Goal: Task Accomplishment & Management: Use online tool/utility

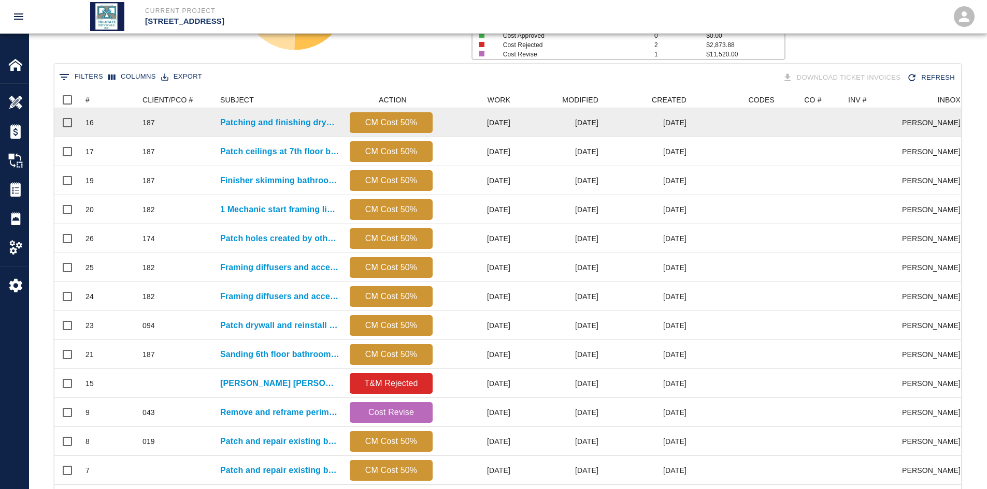
scroll to position [597, 899]
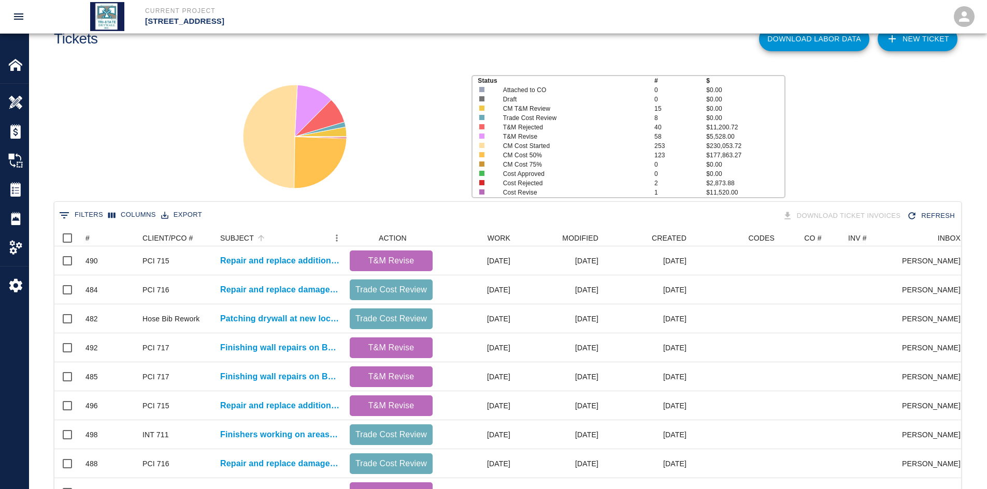
scroll to position [104, 0]
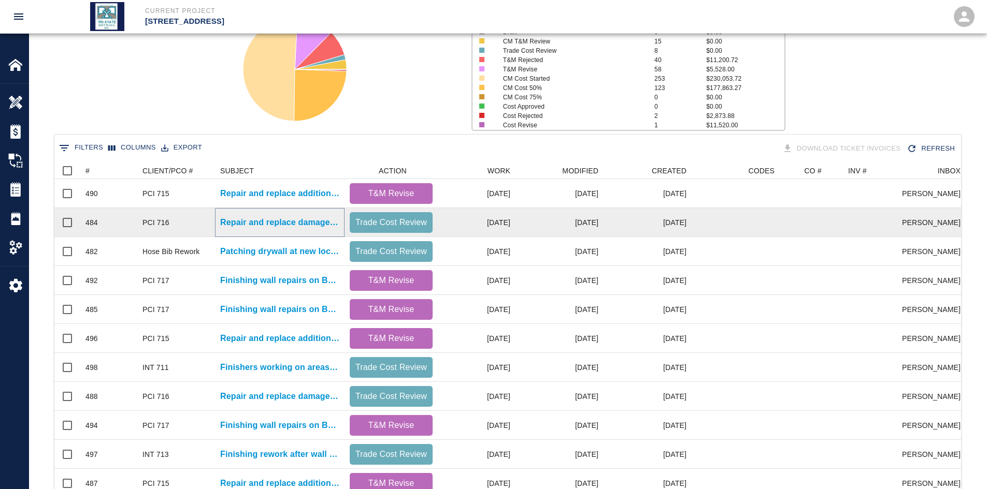
click at [269, 222] on p "Repair and replace damaged wall insulation in Penthouse." at bounding box center [279, 223] width 119 height 12
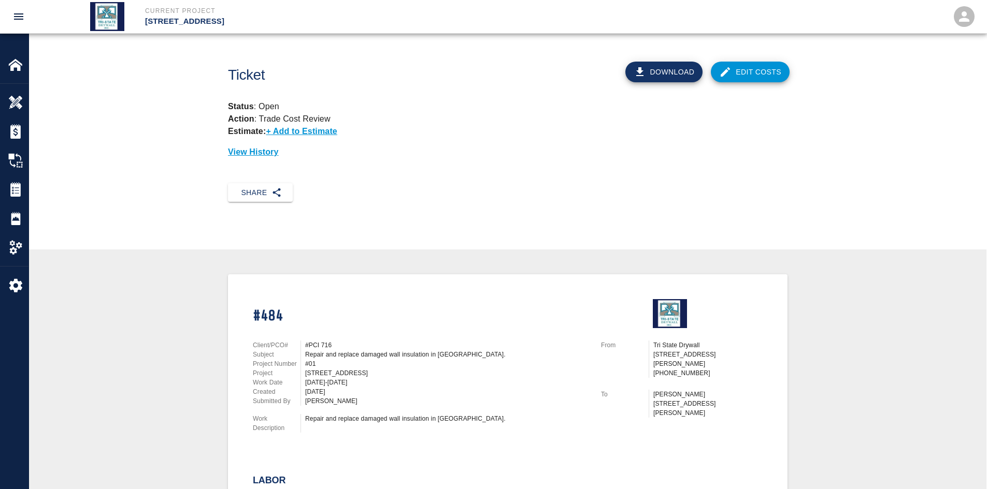
click at [743, 71] on link "Edit Costs" at bounding box center [750, 72] width 79 height 21
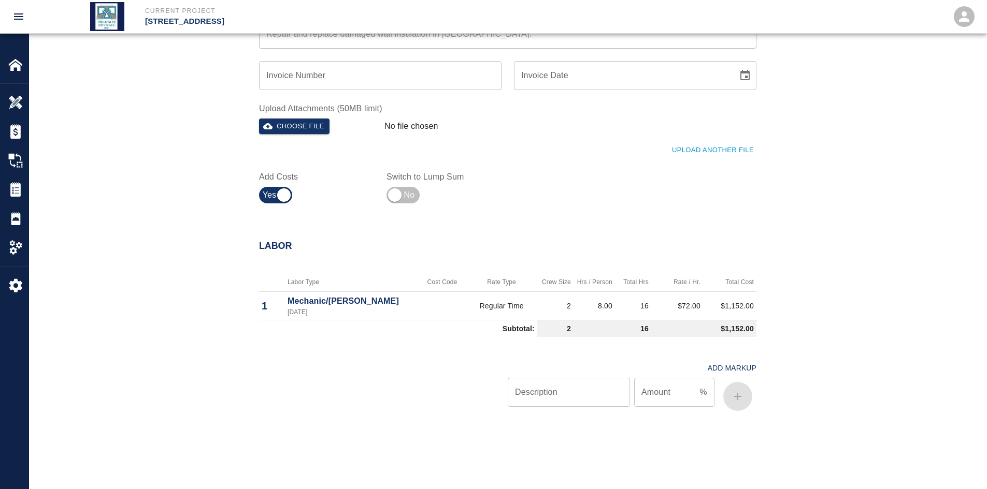
scroll to position [532, 0]
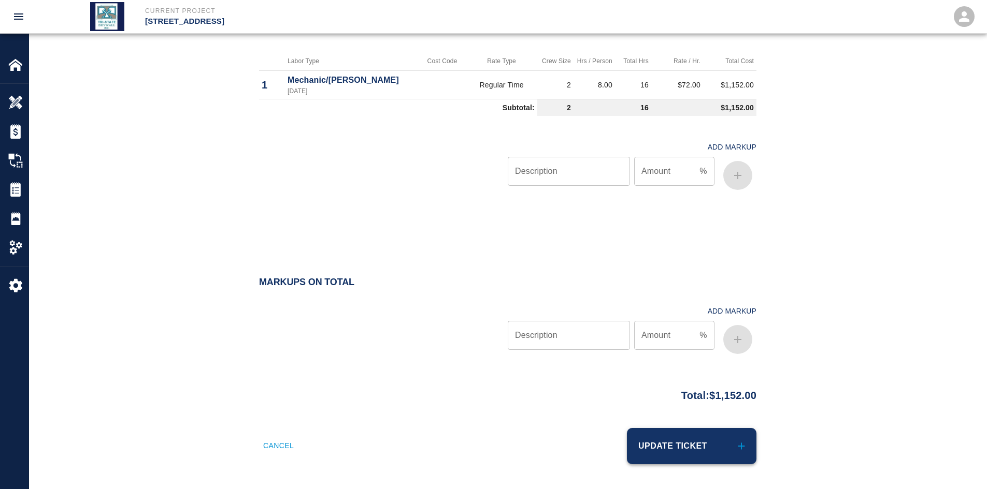
click at [665, 450] on button "Update Ticket" at bounding box center [691, 446] width 129 height 36
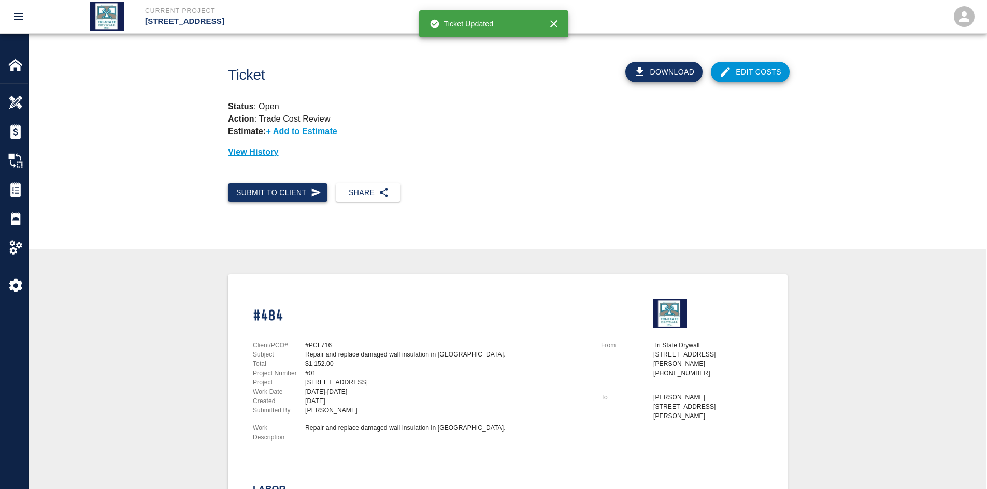
click at [282, 191] on button "Submit to Client" at bounding box center [277, 192] width 99 height 19
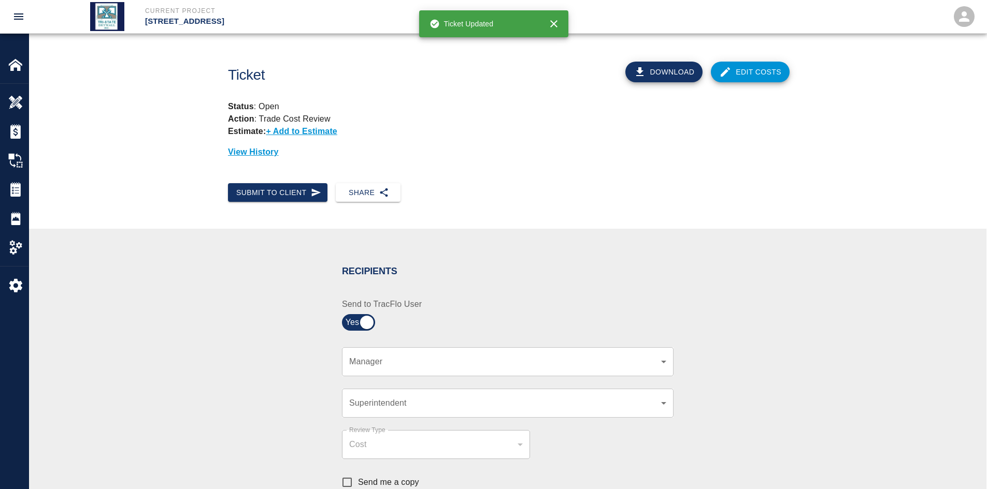
click at [666, 366] on body "Current Project 111 Mass Ave Renovation Home 111 Mass Ave Renovation Overview E…" at bounding box center [493, 244] width 987 height 489
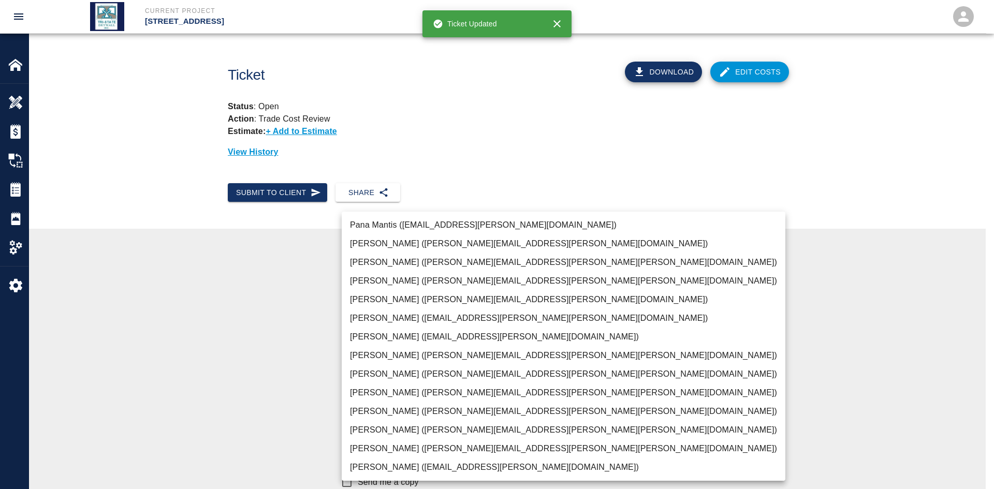
click at [510, 446] on li "JP Brennan (john.brennan@whiting-turner.com)" at bounding box center [564, 449] width 444 height 19
type input "f2151df9-a33d-4239-98b3-85d2c5195f79"
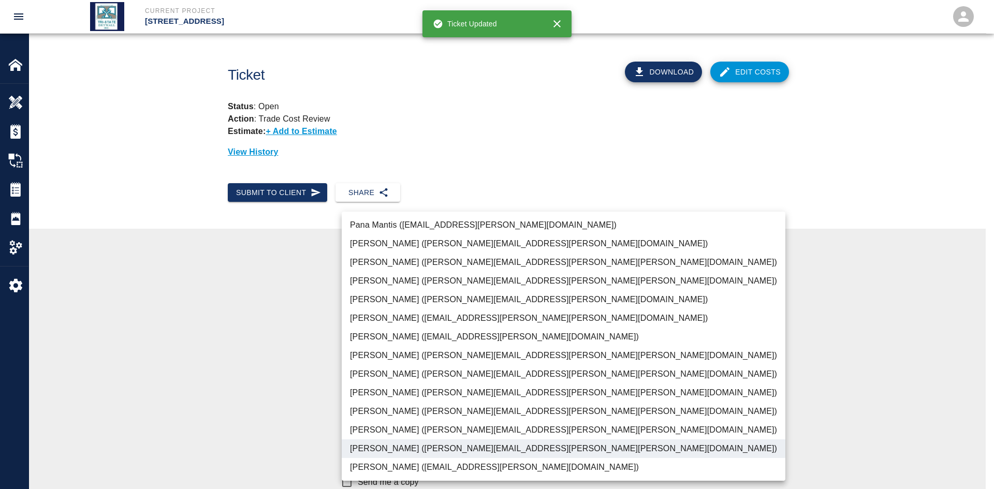
click at [235, 342] on div at bounding box center [497, 244] width 994 height 489
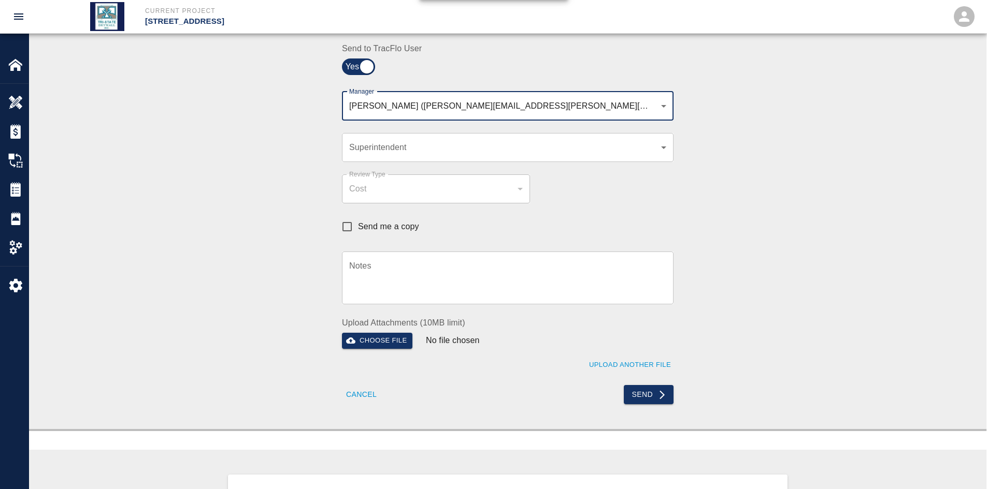
scroll to position [259, 0]
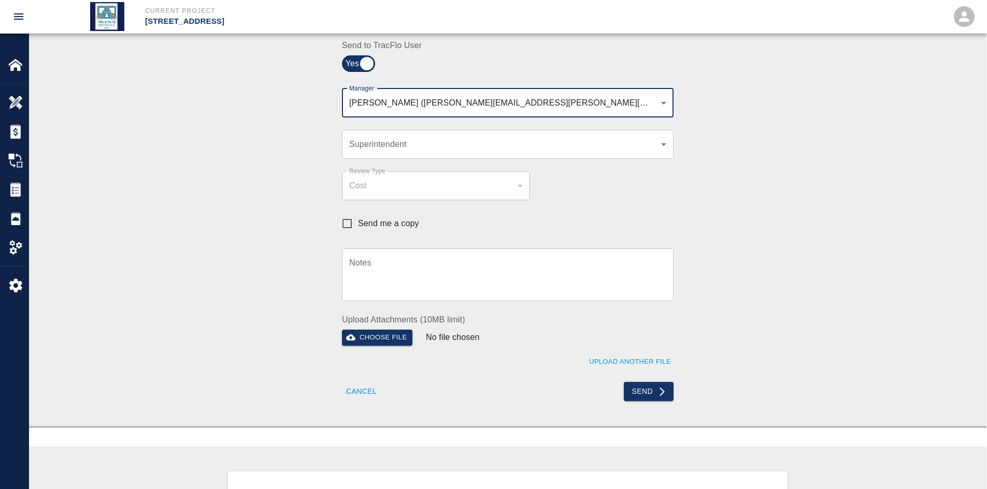
click at [650, 388] on button "Send" at bounding box center [649, 391] width 50 height 19
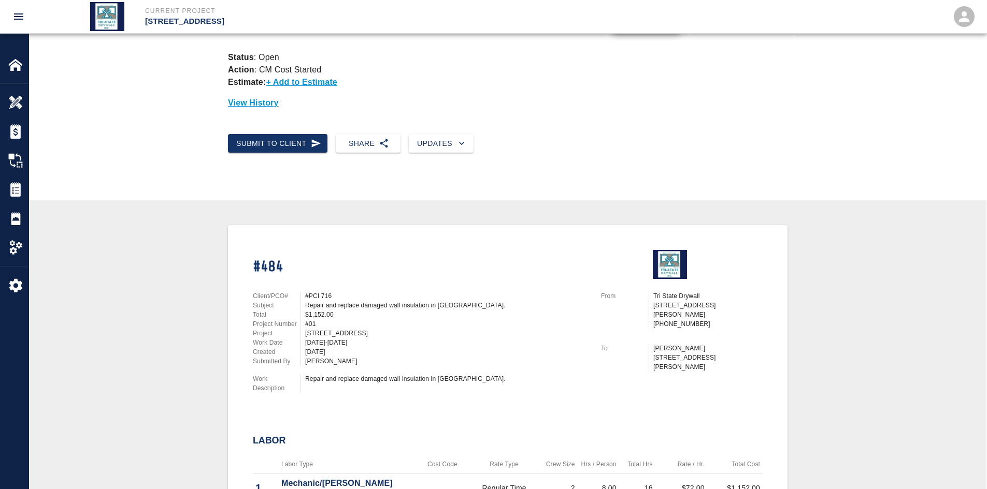
scroll to position [0, 0]
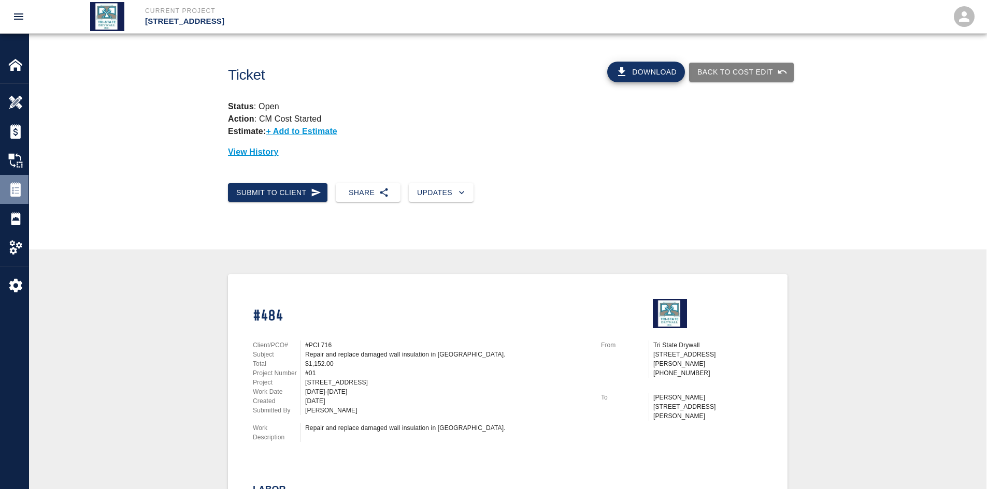
click at [11, 194] on img at bounding box center [15, 189] width 15 height 15
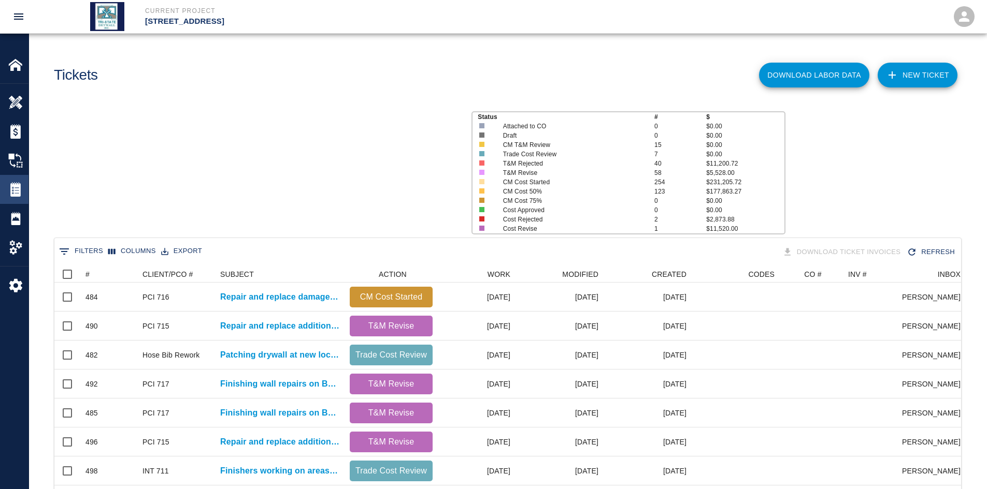
scroll to position [597, 899]
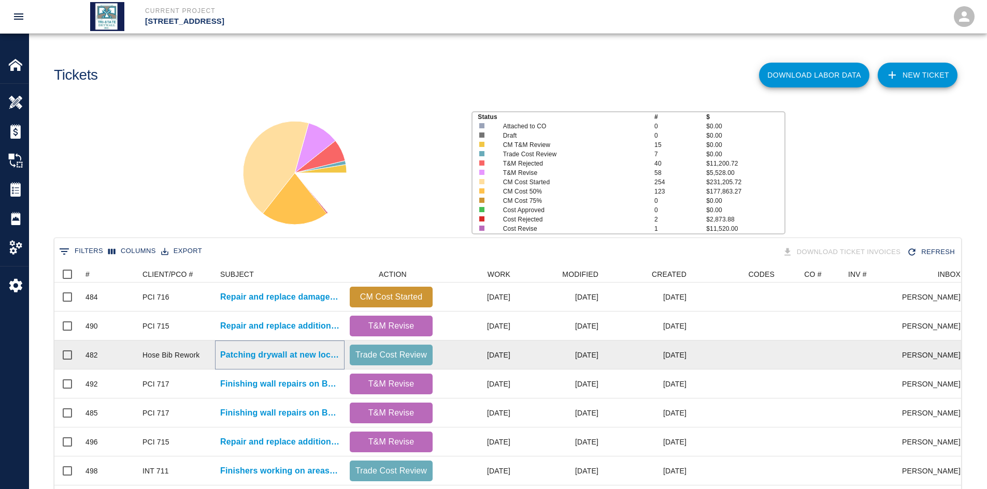
click at [277, 350] on p "Patching drywall at new locations reopened to adjust hose bibs..." at bounding box center [279, 355] width 119 height 12
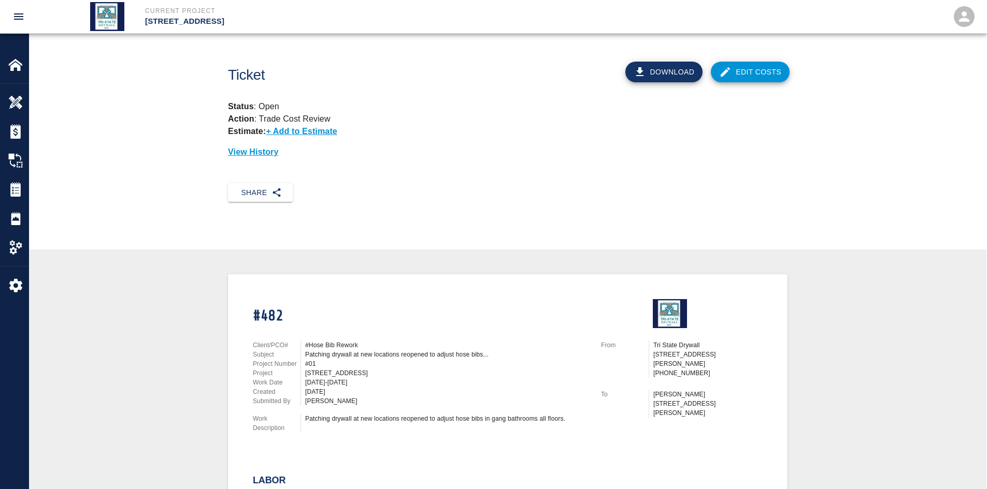
click at [733, 62] on link "Edit Costs" at bounding box center [750, 72] width 79 height 21
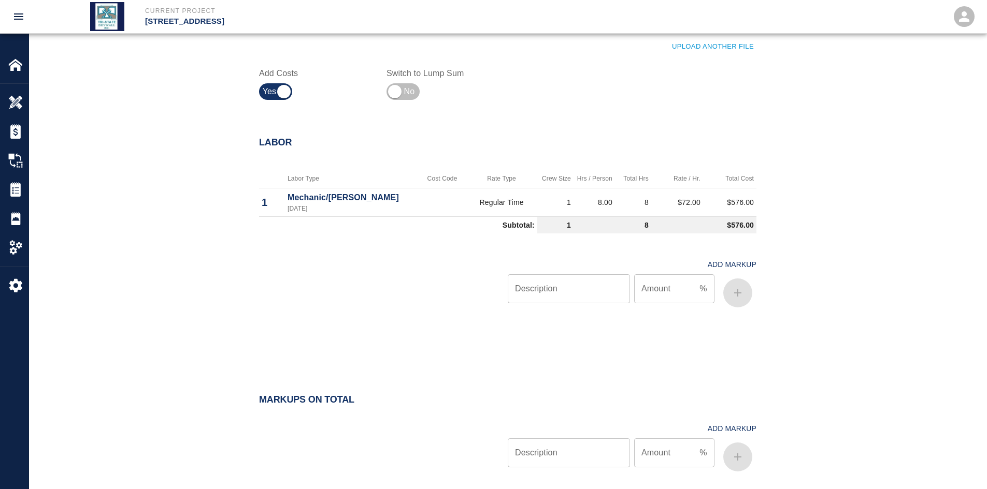
scroll to position [532, 0]
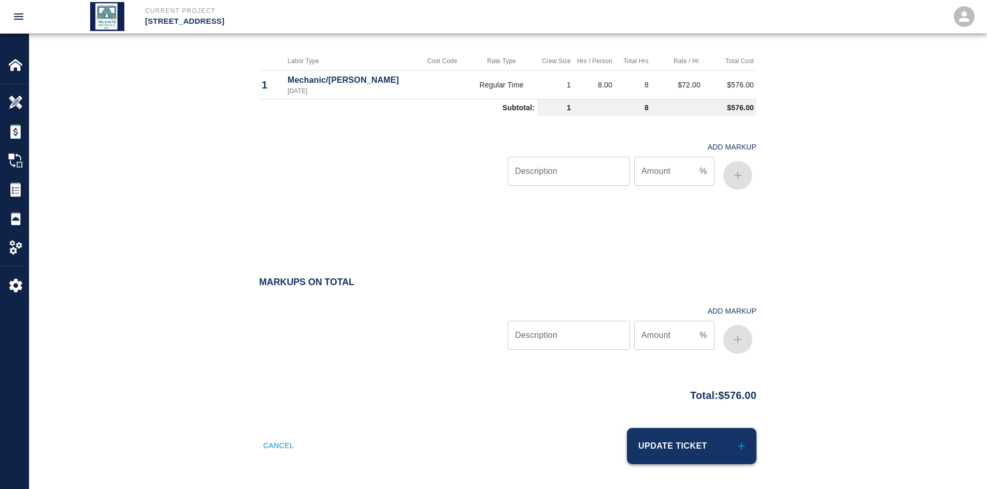
click at [681, 439] on button "Update Ticket" at bounding box center [691, 446] width 129 height 36
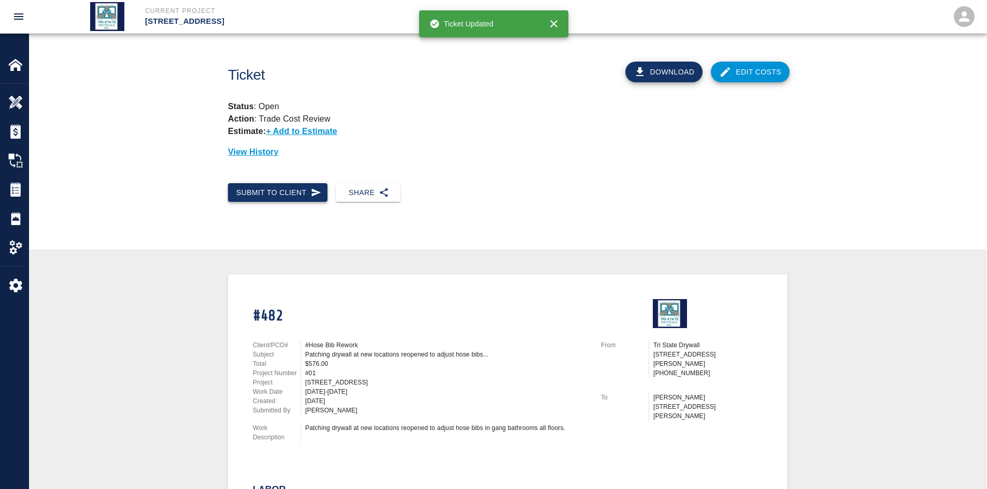
click at [318, 195] on icon "button" at bounding box center [316, 193] width 10 height 10
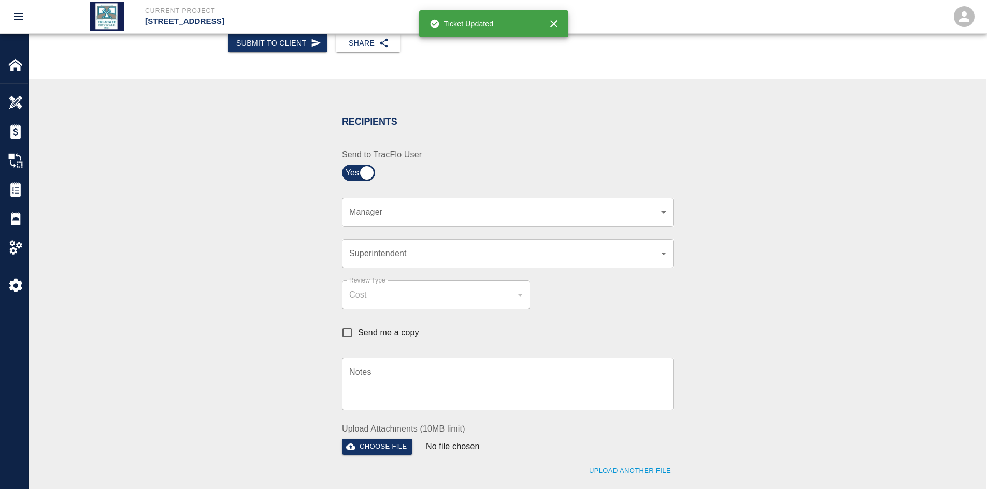
scroll to position [155, 0]
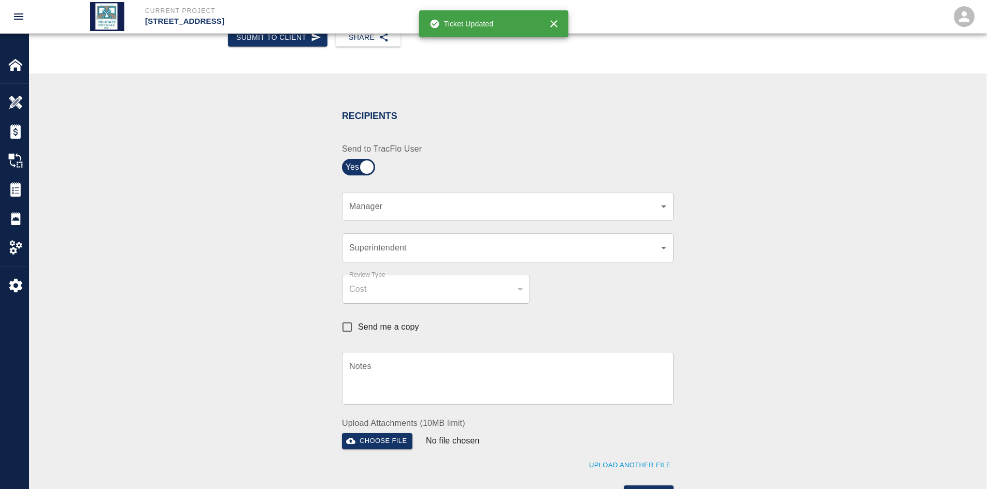
click at [669, 205] on div "​ Manager" at bounding box center [507, 206] width 331 height 29
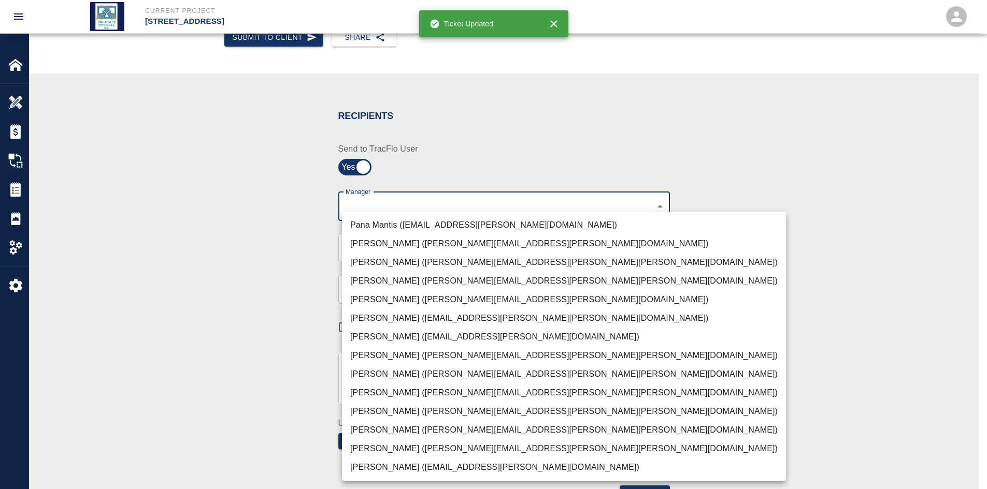
click at [663, 205] on body "Current Project 111 Mass Ave Renovation Home 111 Mass Ave Renovation Overview E…" at bounding box center [493, 89] width 987 height 489
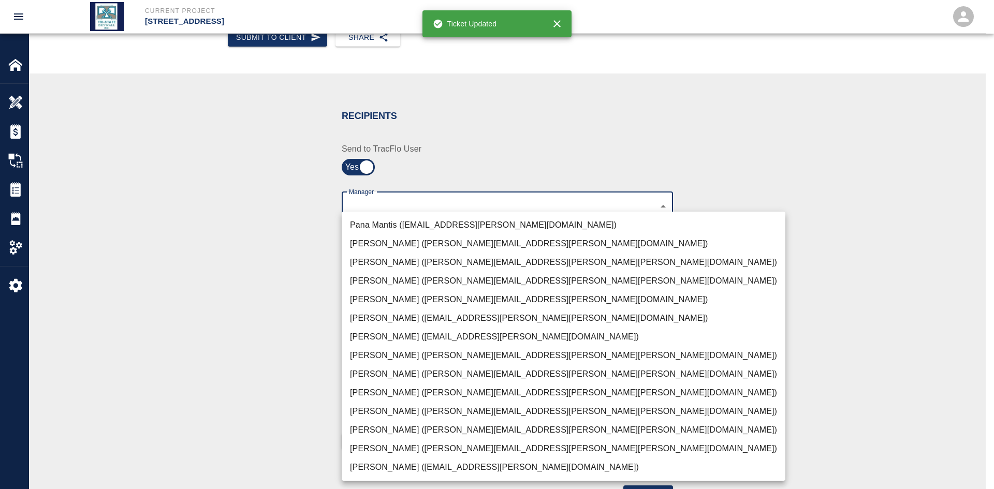
drag, startPoint x: 400, startPoint y: 449, endPoint x: 387, endPoint y: 446, distance: 13.1
click at [399, 449] on li "JP Brennan (john.brennan@whiting-turner.com)" at bounding box center [564, 449] width 444 height 19
type input "f2151df9-a33d-4239-98b3-85d2c5195f79"
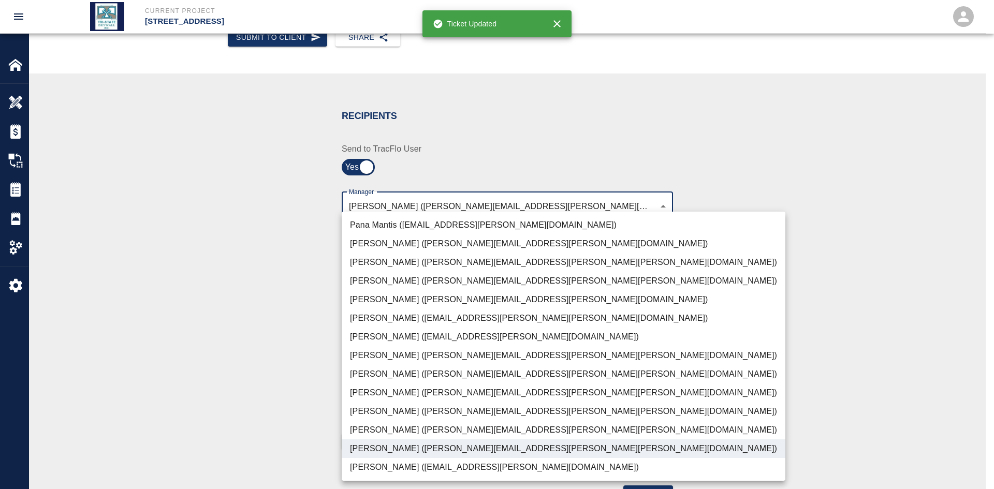
drag, startPoint x: 254, startPoint y: 367, endPoint x: 285, endPoint y: 357, distance: 33.3
click at [254, 366] on div at bounding box center [497, 244] width 994 height 489
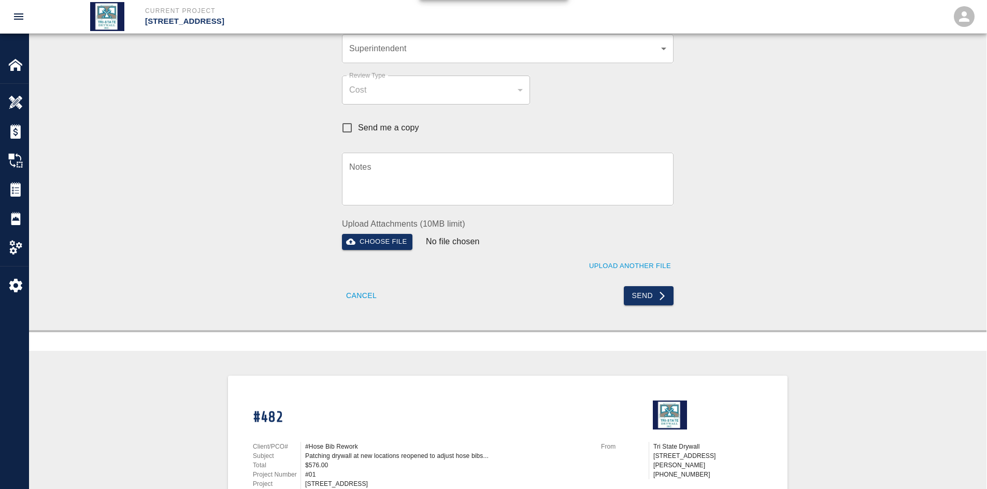
scroll to position [363, 0]
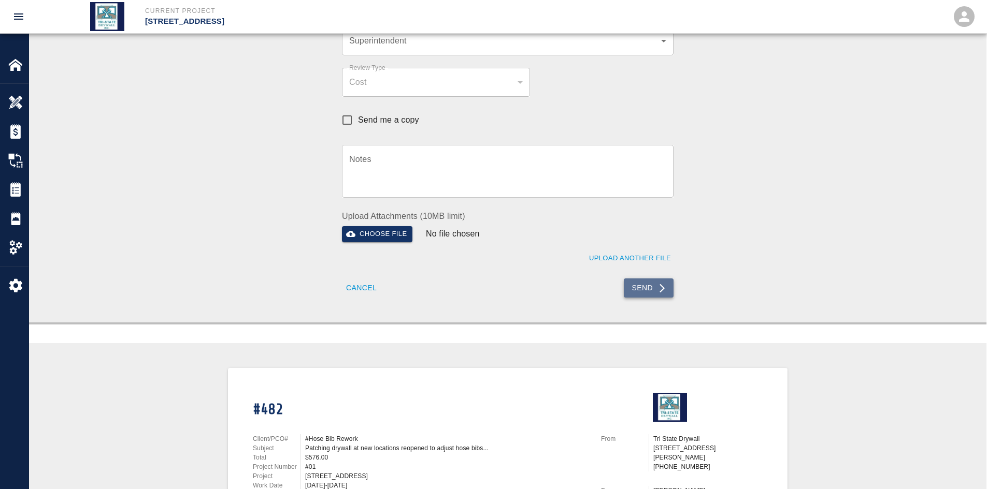
click at [643, 288] on button "Send" at bounding box center [649, 288] width 50 height 19
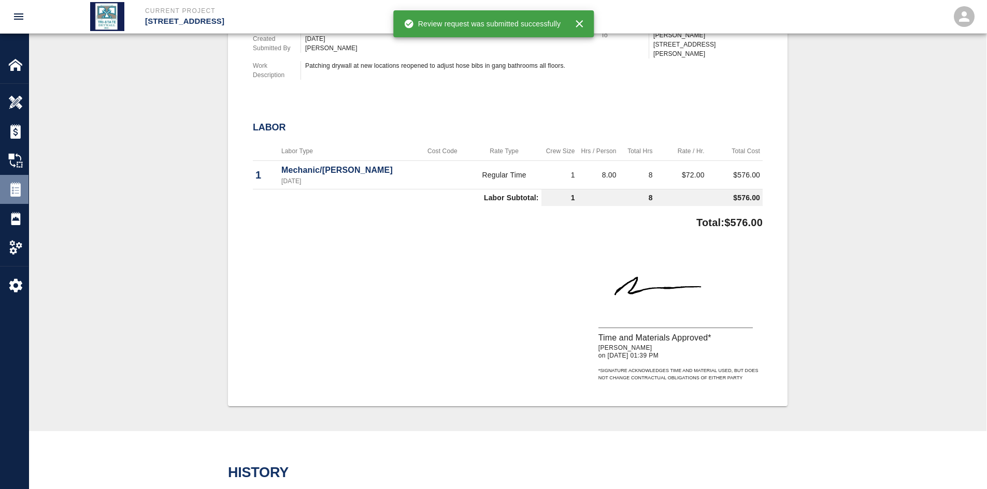
click at [19, 189] on img at bounding box center [15, 189] width 15 height 15
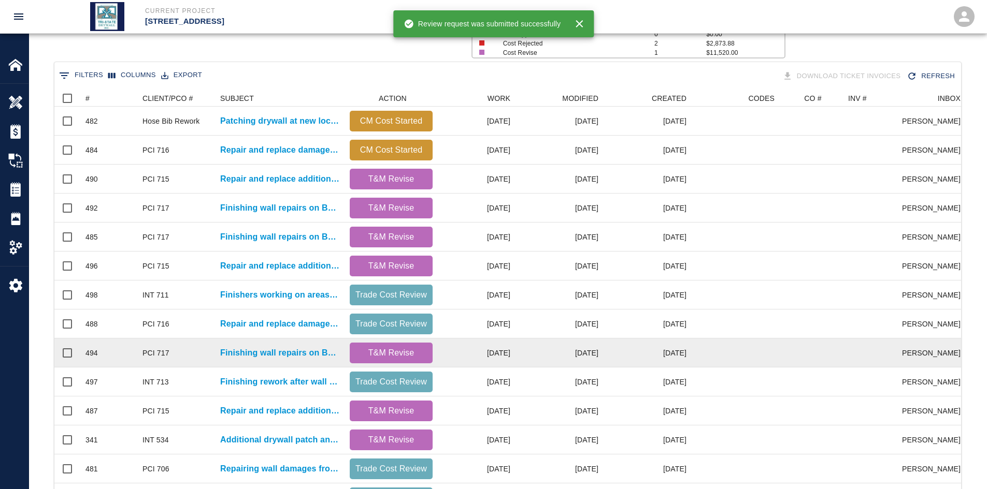
scroll to position [259, 0]
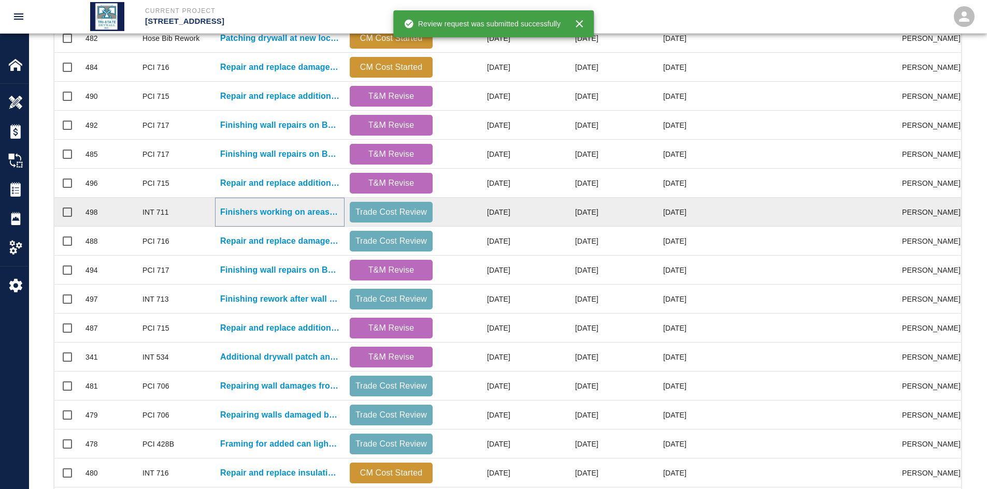
click at [329, 213] on p "Finishers working on areas of elevator lobbies and restrooms where..." at bounding box center [279, 212] width 119 height 12
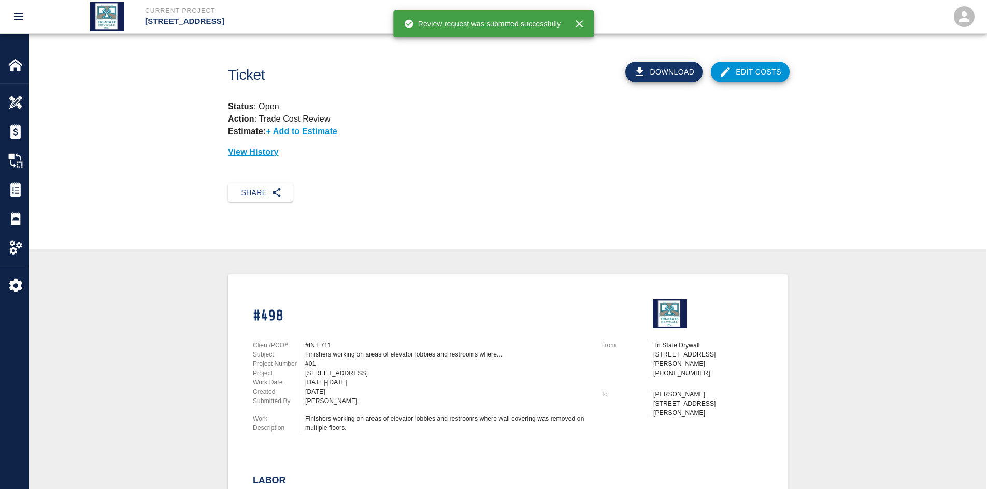
click at [752, 72] on link "Edit Costs" at bounding box center [750, 72] width 79 height 21
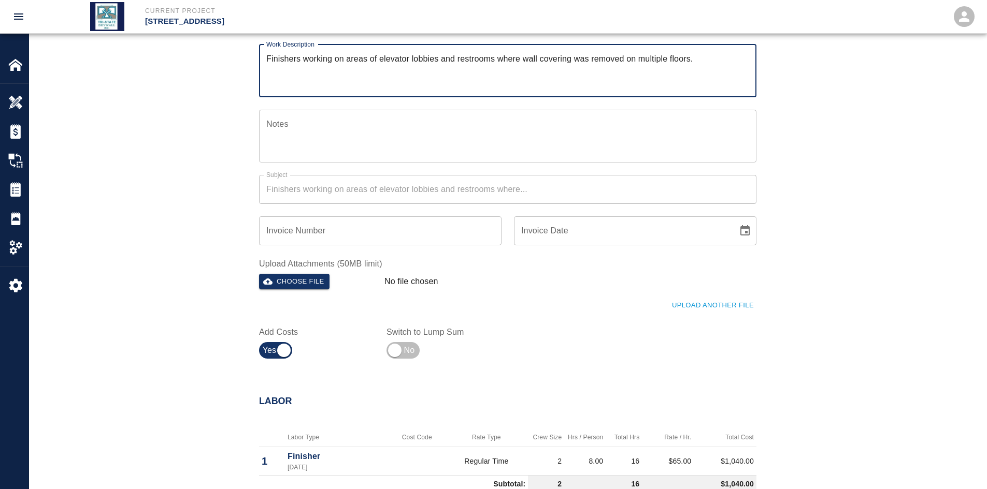
scroll to position [532, 0]
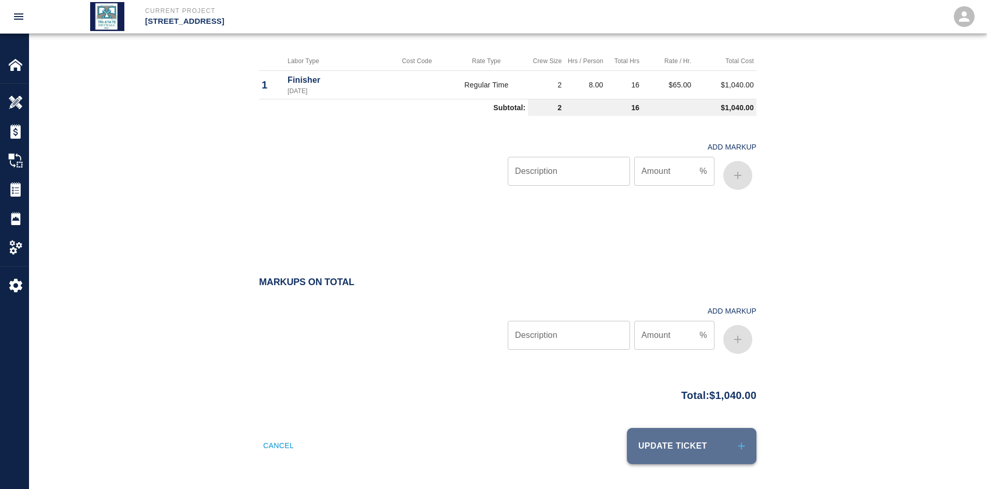
click at [696, 444] on button "Update Ticket" at bounding box center [691, 446] width 129 height 36
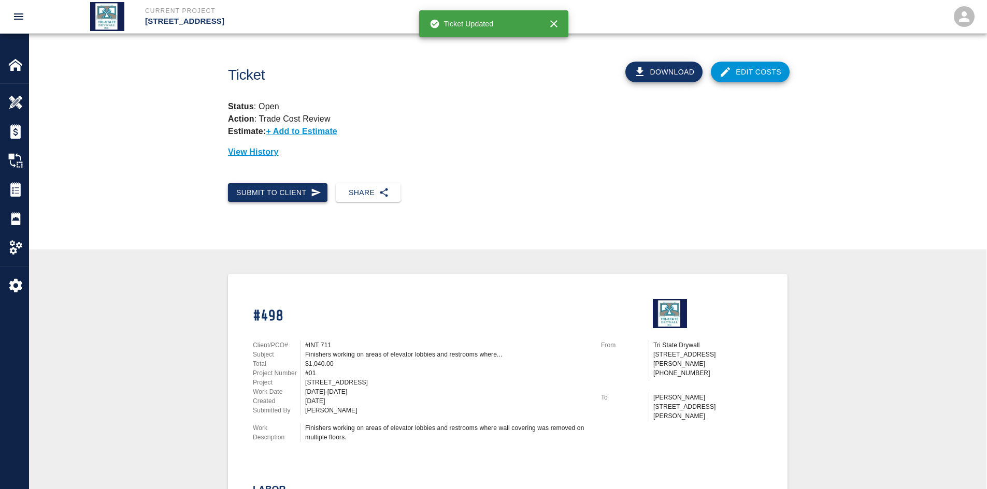
click at [281, 192] on button "Submit to Client" at bounding box center [277, 192] width 99 height 19
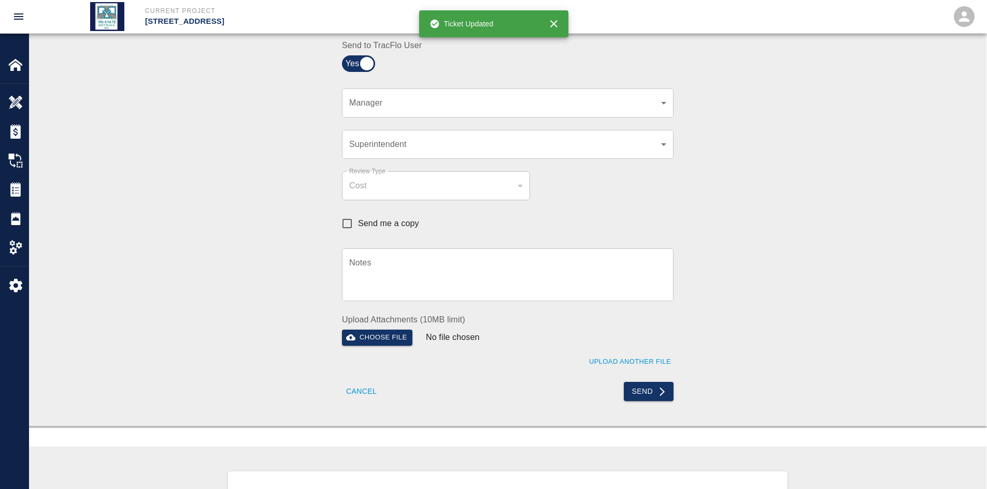
click at [670, 105] on div "​ Manager" at bounding box center [507, 103] width 331 height 29
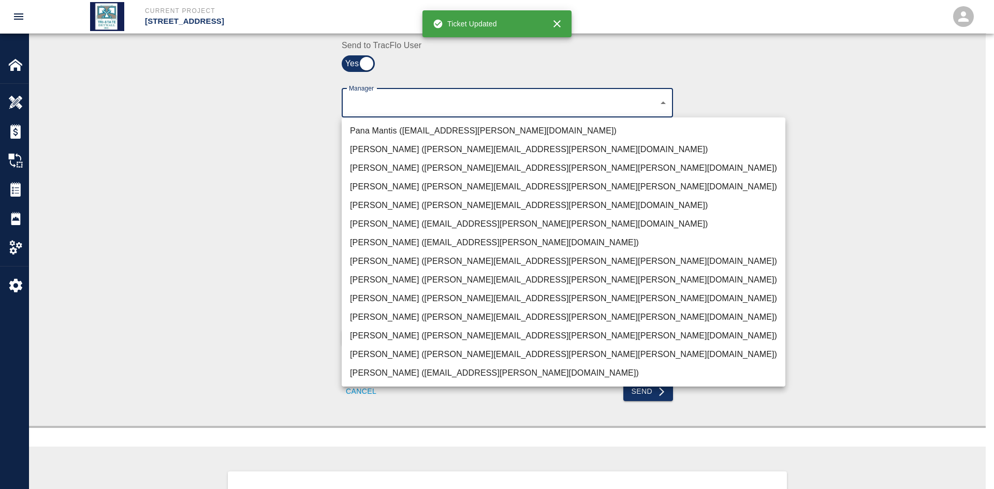
click at [411, 351] on li "JP Brennan (john.brennan@whiting-turner.com)" at bounding box center [564, 354] width 444 height 19
type input "f2151df9-a33d-4239-98b3-85d2c5195f79"
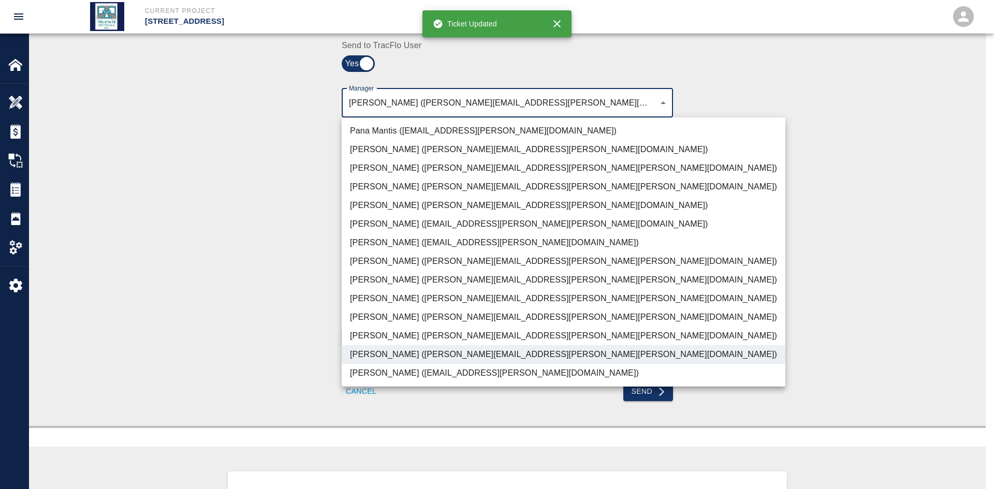
click at [271, 301] on div at bounding box center [497, 244] width 994 height 489
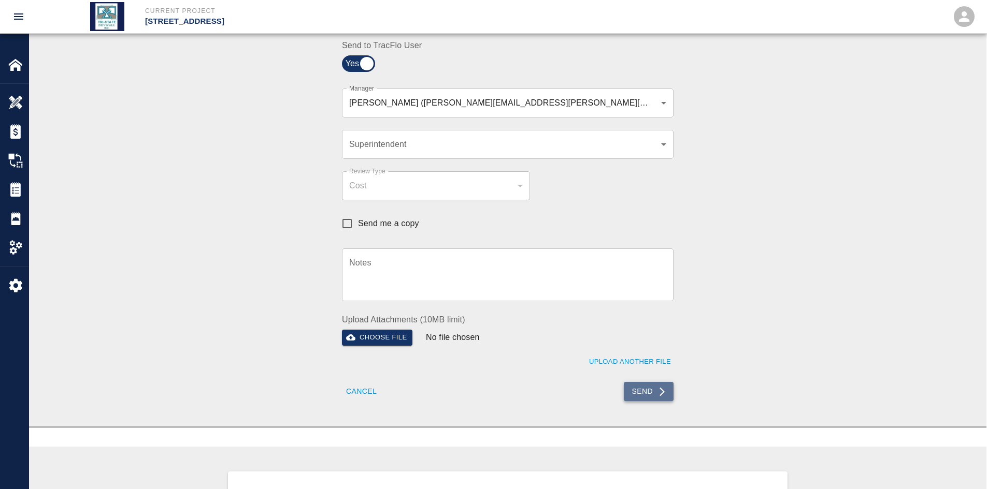
click at [660, 394] on icon "submit" at bounding box center [662, 392] width 10 height 10
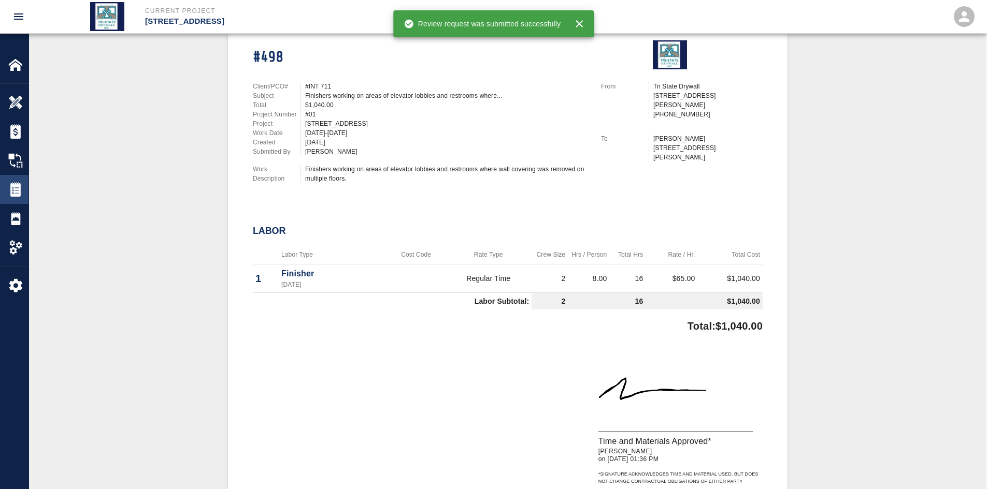
click at [24, 188] on div at bounding box center [22, 189] width 29 height 15
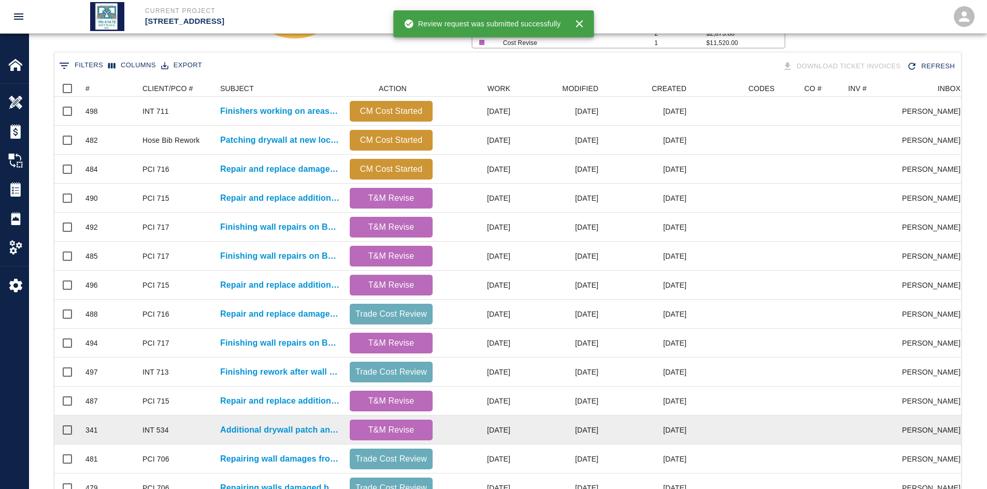
scroll to position [259, 0]
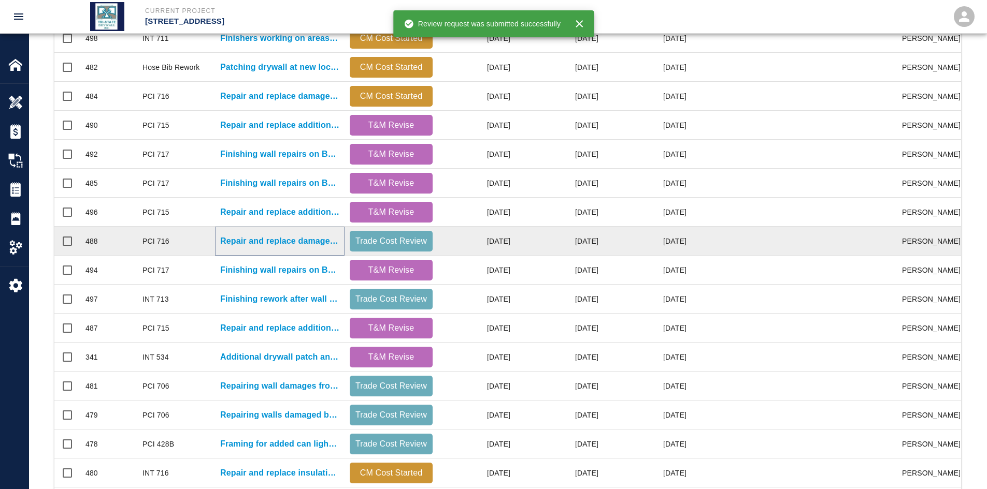
click at [284, 244] on p "Repair and replace damaged wall insulation in Penthouse." at bounding box center [279, 241] width 119 height 12
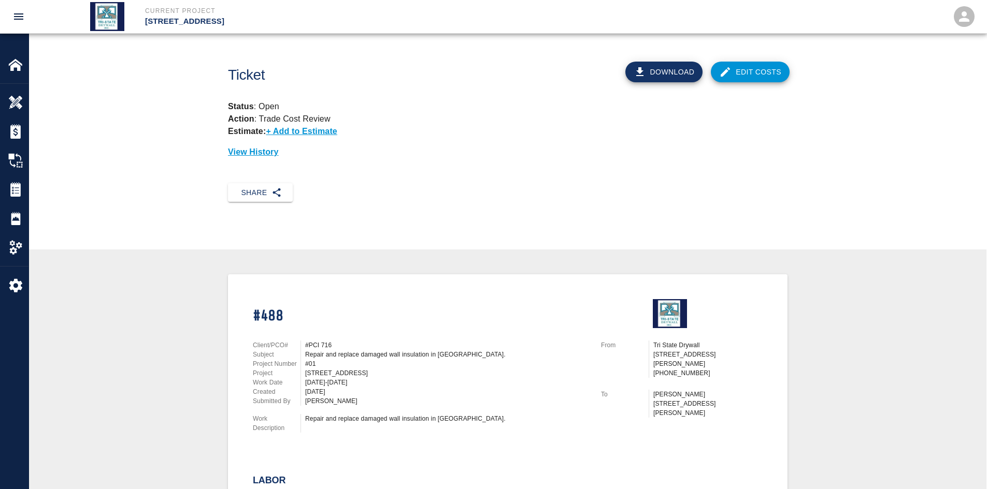
click at [740, 67] on link "Edit Costs" at bounding box center [750, 72] width 79 height 21
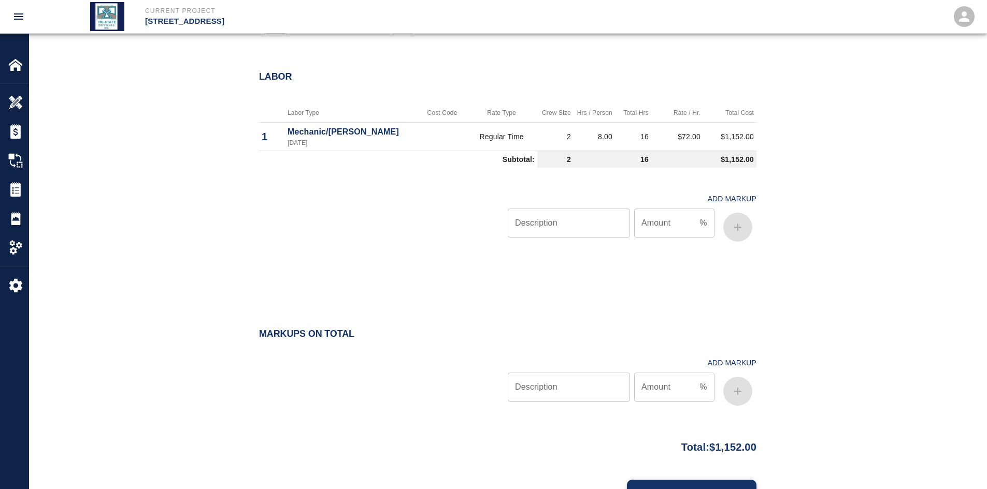
scroll to position [532, 0]
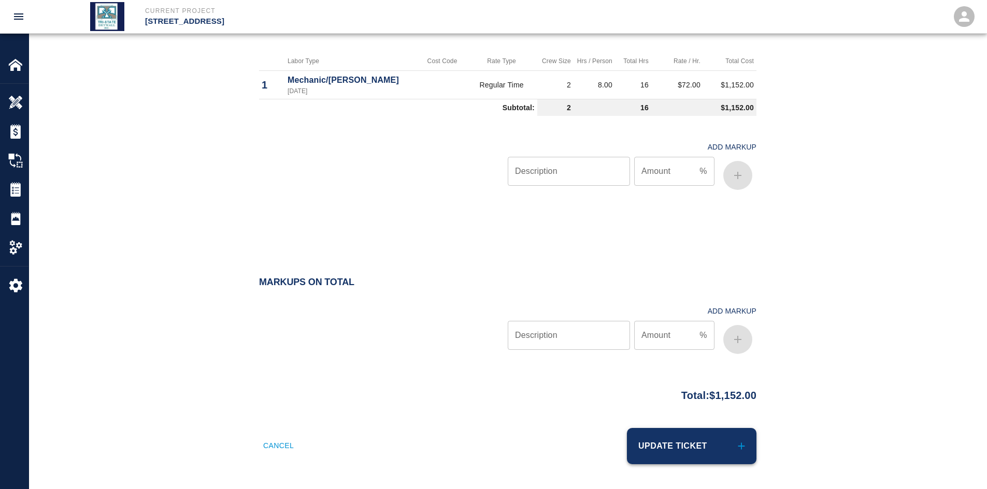
click at [653, 457] on button "Update Ticket" at bounding box center [691, 446] width 129 height 36
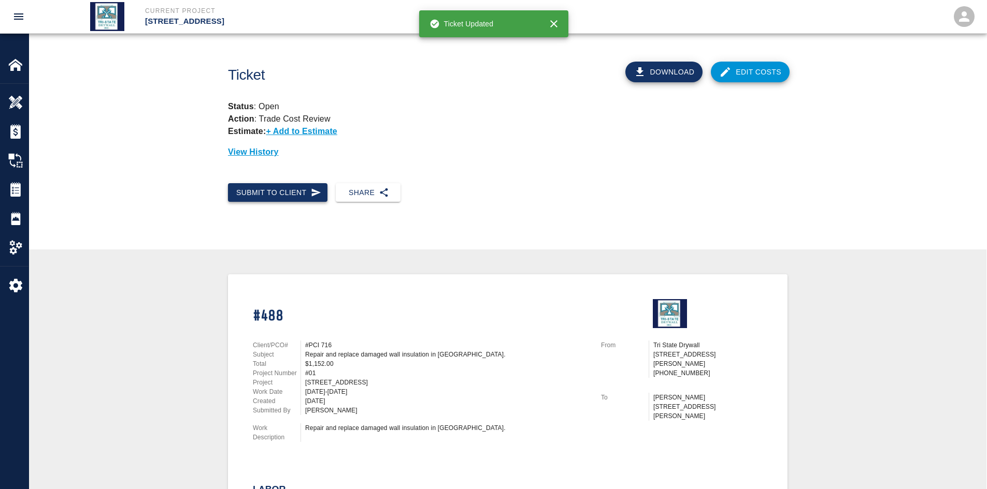
click at [293, 189] on button "Submit to Client" at bounding box center [277, 192] width 99 height 19
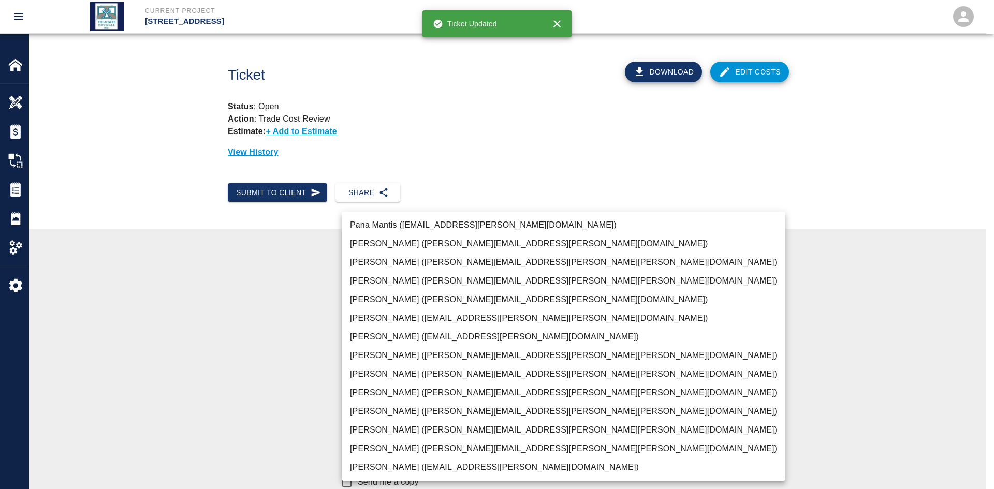
click at [661, 364] on body "Current Project 111 Mass Ave Renovation Home 111 Mass Ave Renovation Overview E…" at bounding box center [497, 244] width 994 height 489
click at [478, 453] on li "JP Brennan (john.brennan@whiting-turner.com)" at bounding box center [564, 449] width 444 height 19
type input "f2151df9-a33d-4239-98b3-85d2c5195f79"
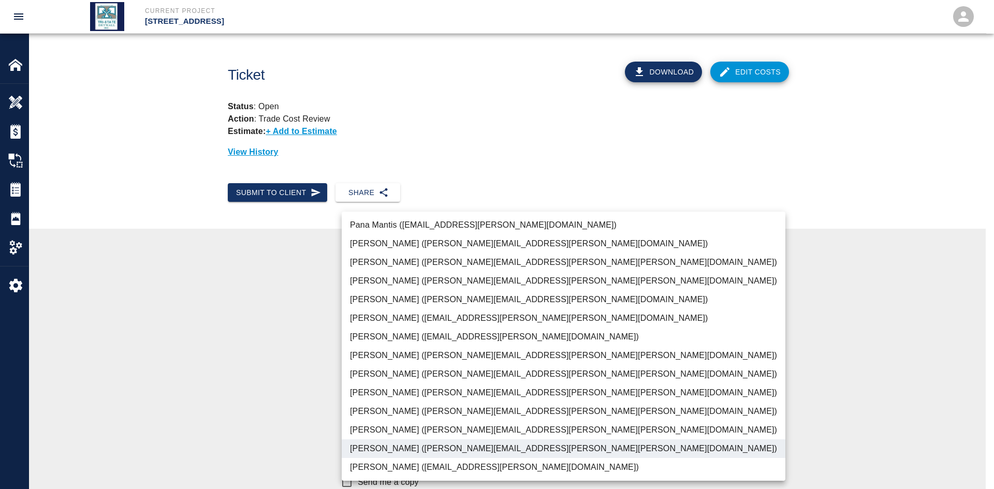
click at [264, 388] on div at bounding box center [497, 244] width 994 height 489
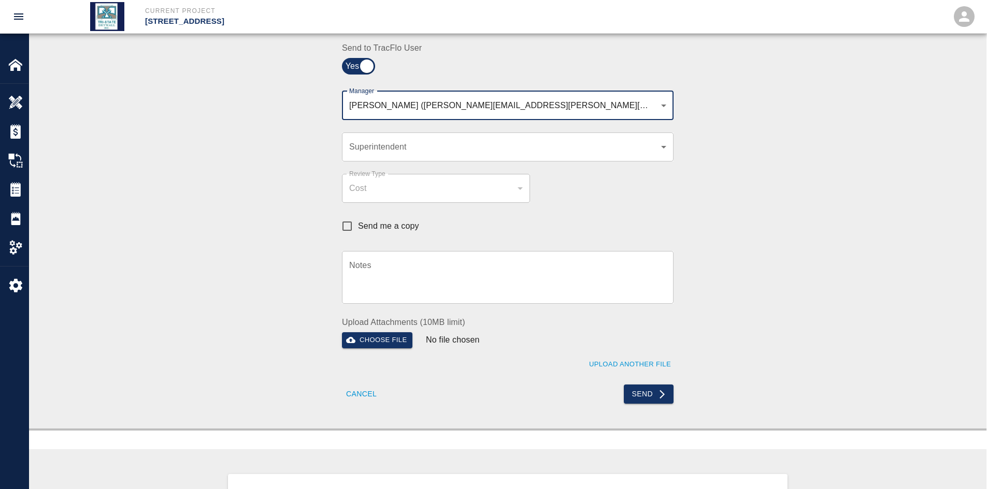
scroll to position [259, 0]
drag, startPoint x: 628, startPoint y: 391, endPoint x: 609, endPoint y: 395, distance: 19.1
click at [628, 395] on button "Send" at bounding box center [649, 391] width 50 height 19
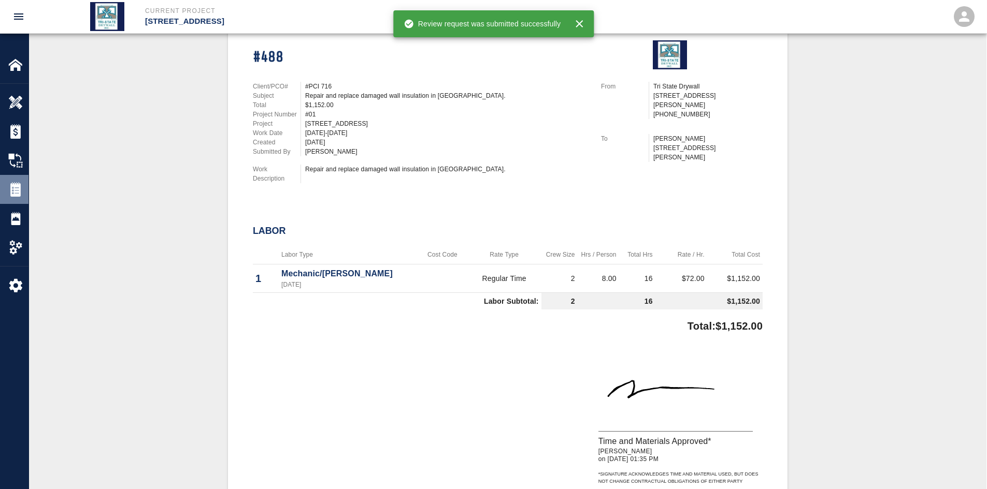
click at [16, 193] on img at bounding box center [15, 189] width 15 height 15
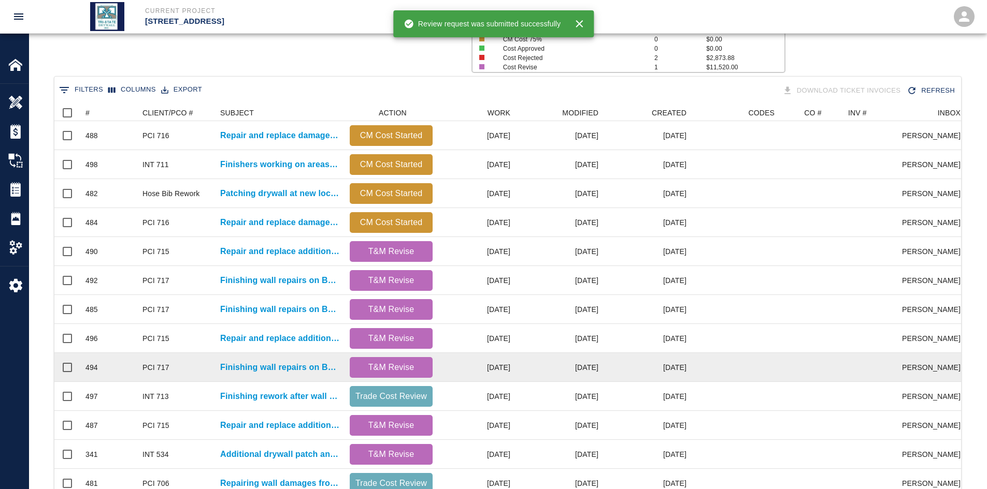
scroll to position [259, 0]
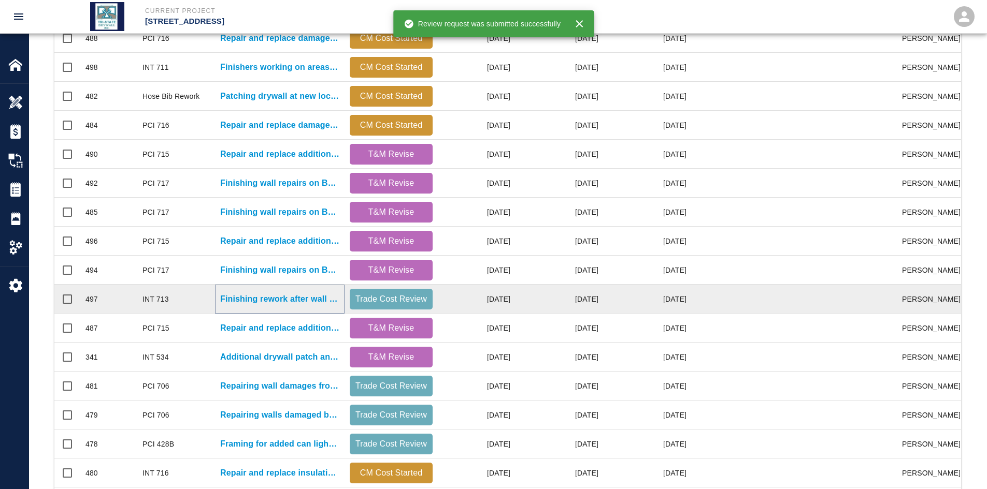
click at [319, 298] on p "Finishing rework after wall covering removed in Lounge 8007" at bounding box center [279, 299] width 119 height 12
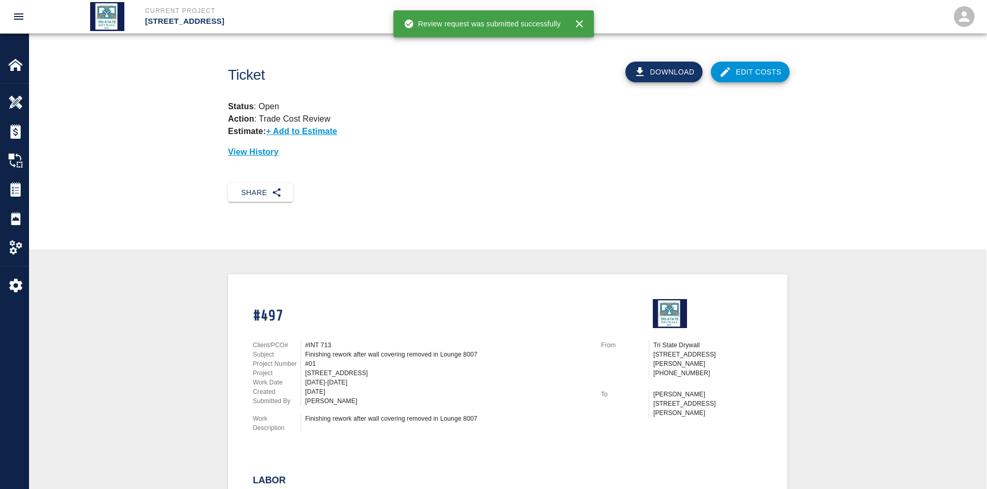
click at [760, 68] on link "Edit Costs" at bounding box center [750, 72] width 79 height 21
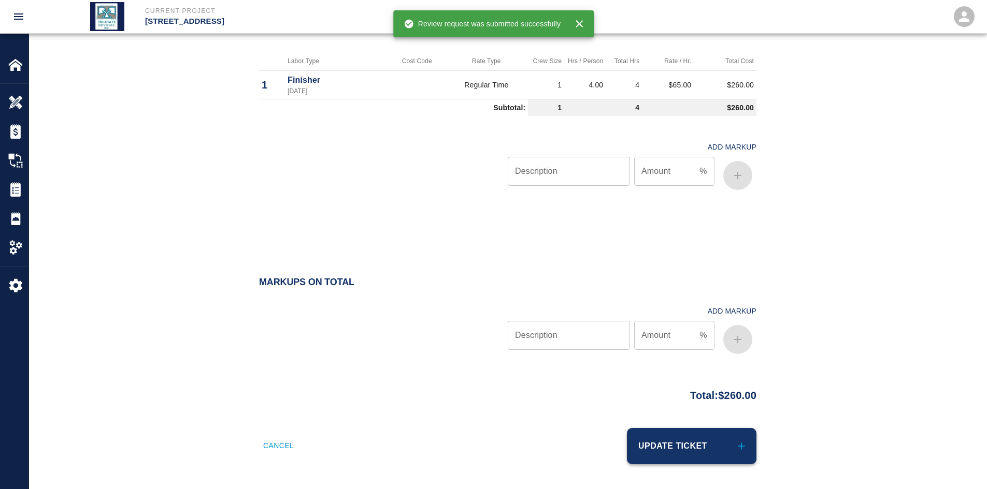
click at [687, 429] on button "Update Ticket" at bounding box center [691, 446] width 129 height 36
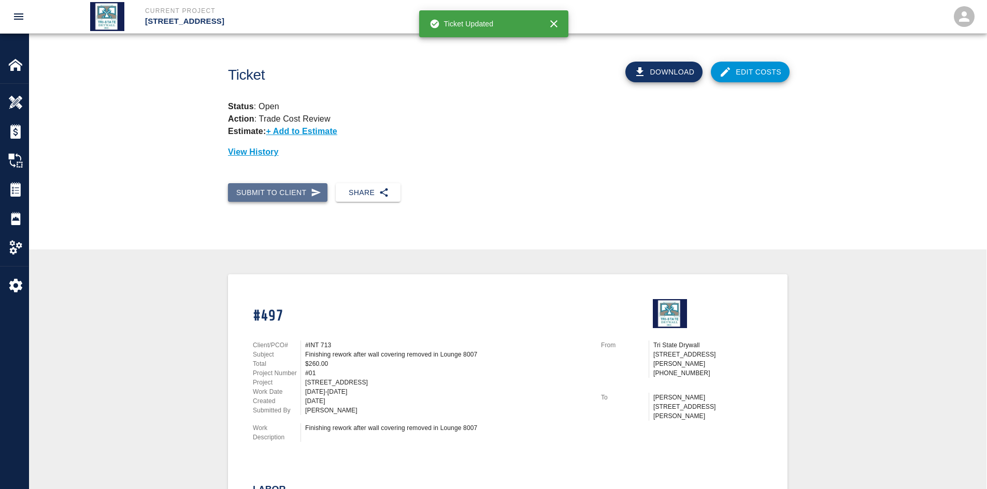
click at [287, 185] on button "Submit to Client" at bounding box center [277, 192] width 99 height 19
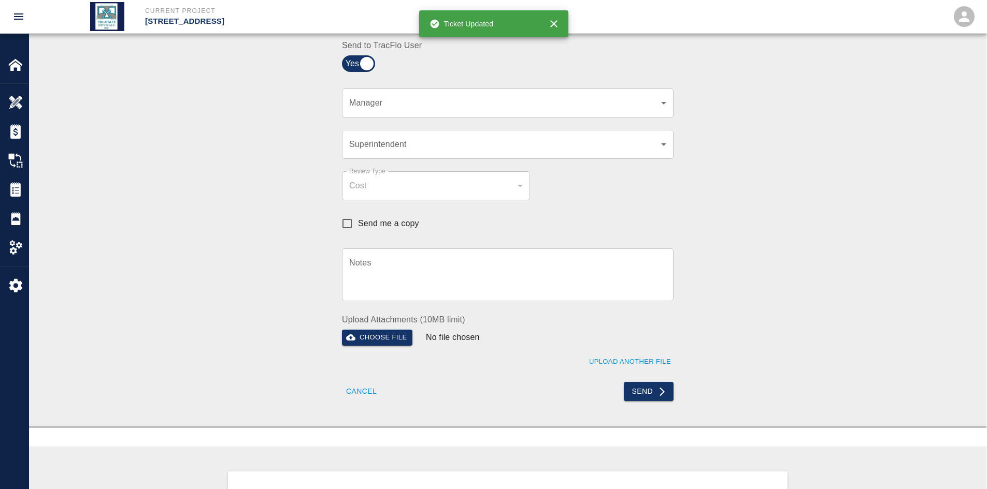
click at [658, 114] on div "​ Manager" at bounding box center [507, 103] width 331 height 29
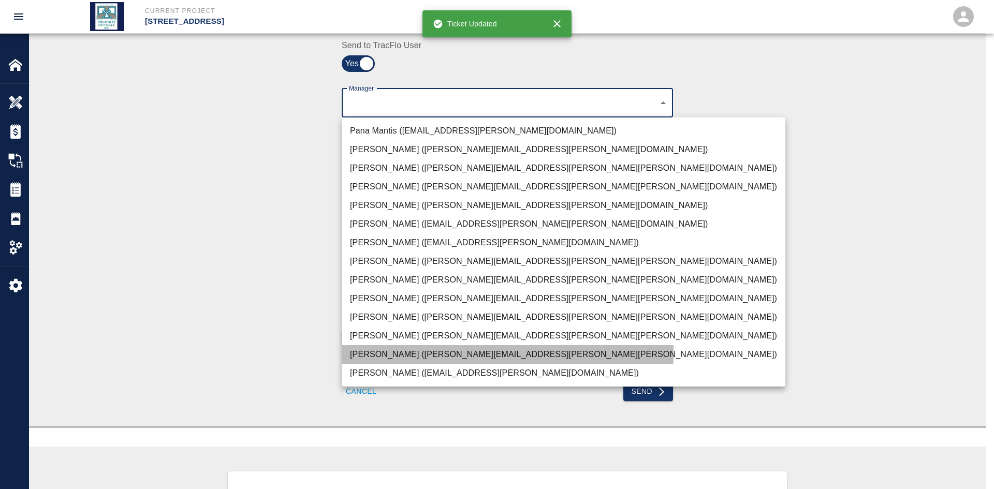
drag, startPoint x: 385, startPoint y: 353, endPoint x: 305, endPoint y: 319, distance: 86.8
click at [384, 353] on li "JP Brennan (john.brennan@whiting-turner.com)" at bounding box center [564, 354] width 444 height 19
type input "f2151df9-a33d-4239-98b3-85d2c5195f79"
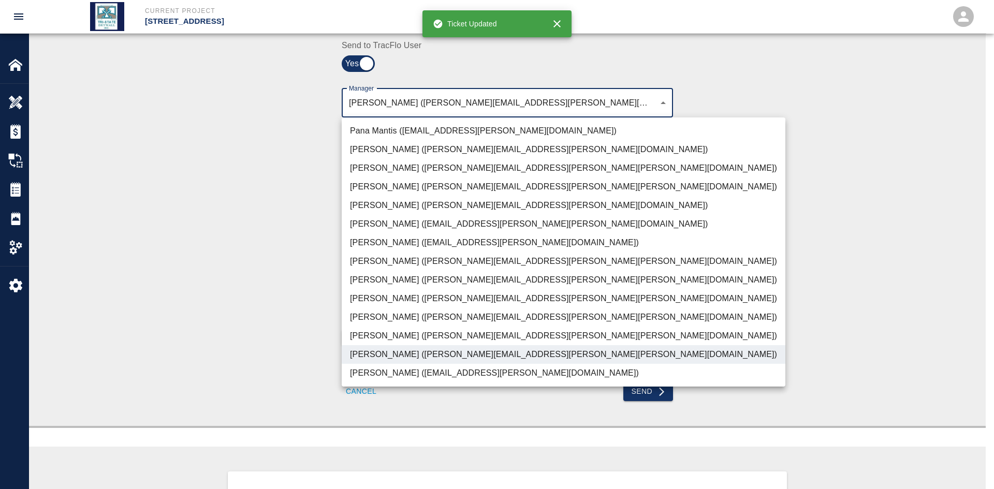
click at [299, 311] on div at bounding box center [497, 244] width 994 height 489
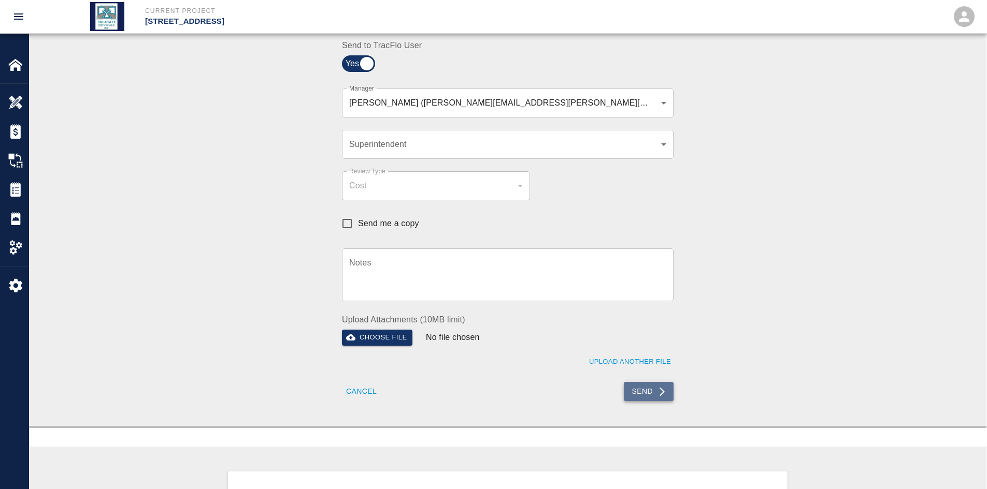
click at [646, 398] on button "Send" at bounding box center [649, 391] width 50 height 19
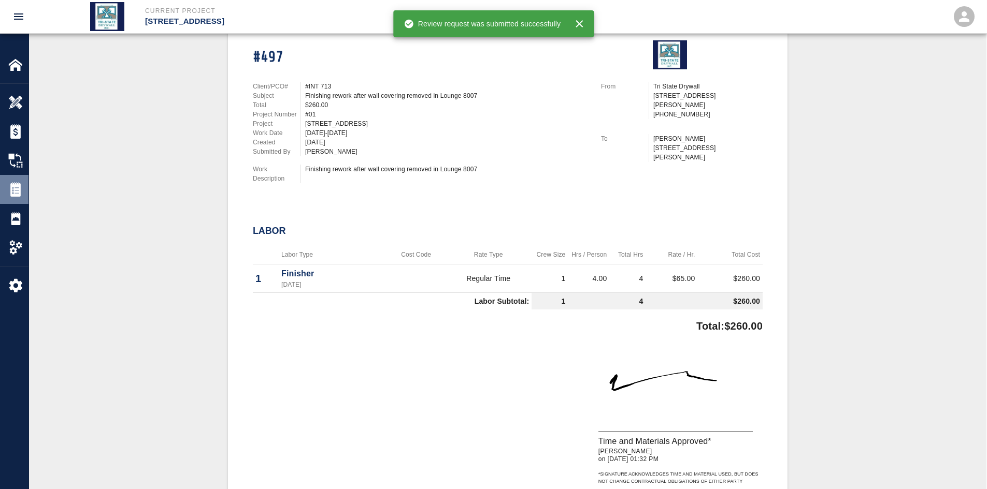
click at [17, 197] on div "Tickets" at bounding box center [14, 189] width 28 height 29
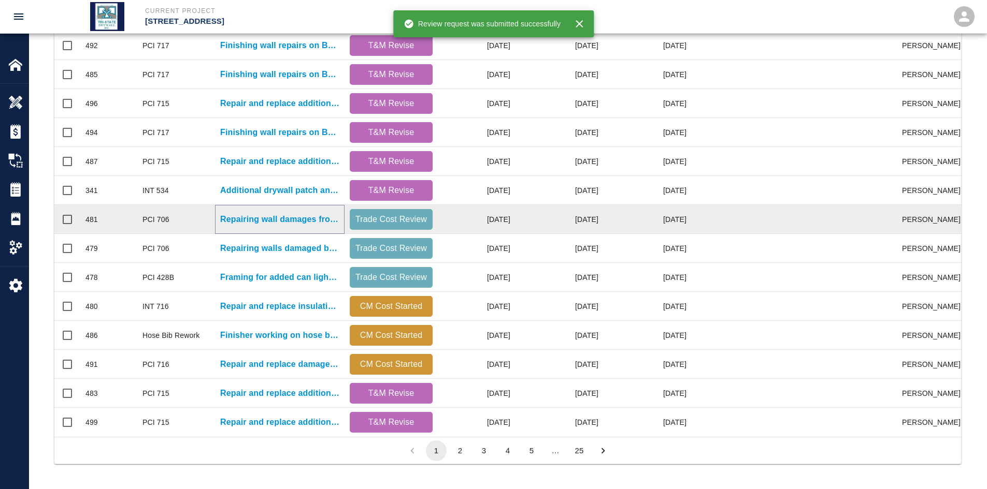
click at [315, 213] on p "Repairing wall damages from furniture installation." at bounding box center [279, 219] width 119 height 12
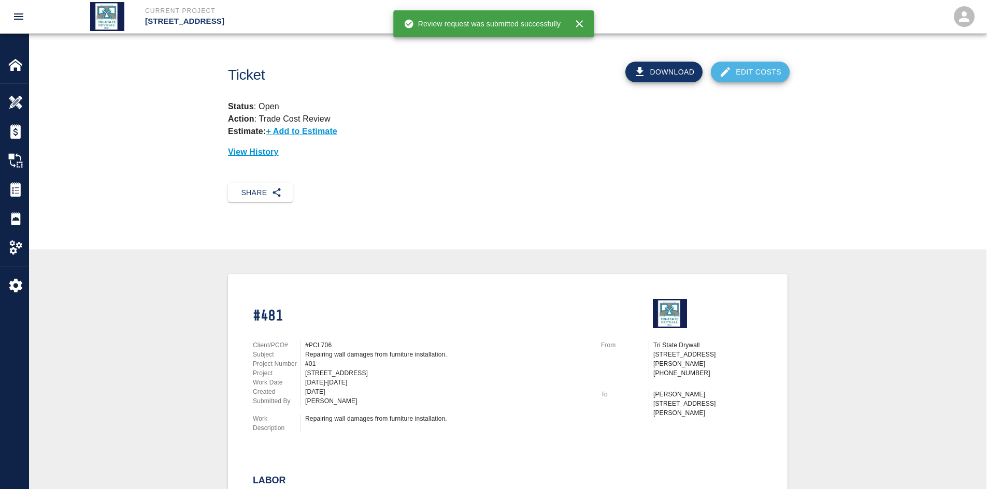
click at [782, 65] on link "Edit Costs" at bounding box center [750, 72] width 79 height 21
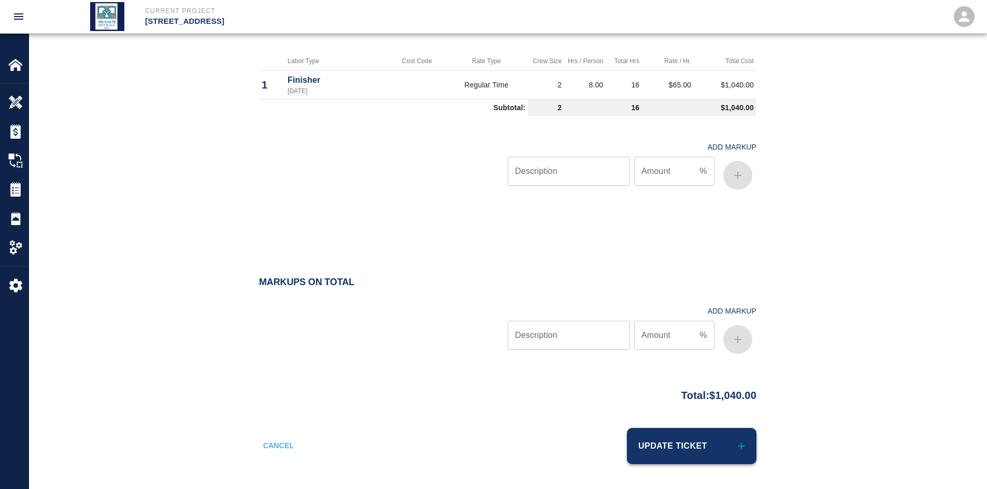
click at [673, 444] on button "Update Ticket" at bounding box center [691, 446] width 129 height 36
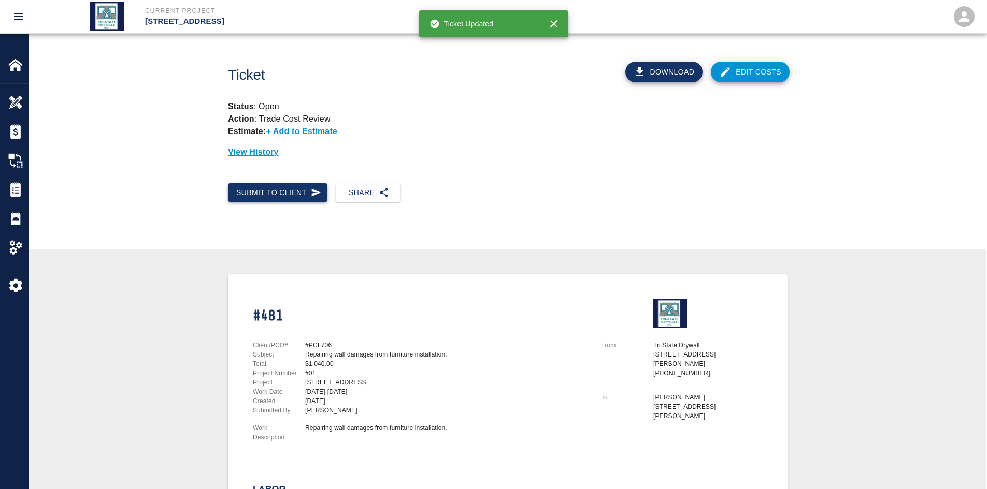
click at [278, 199] on button "Submit to Client" at bounding box center [277, 192] width 99 height 19
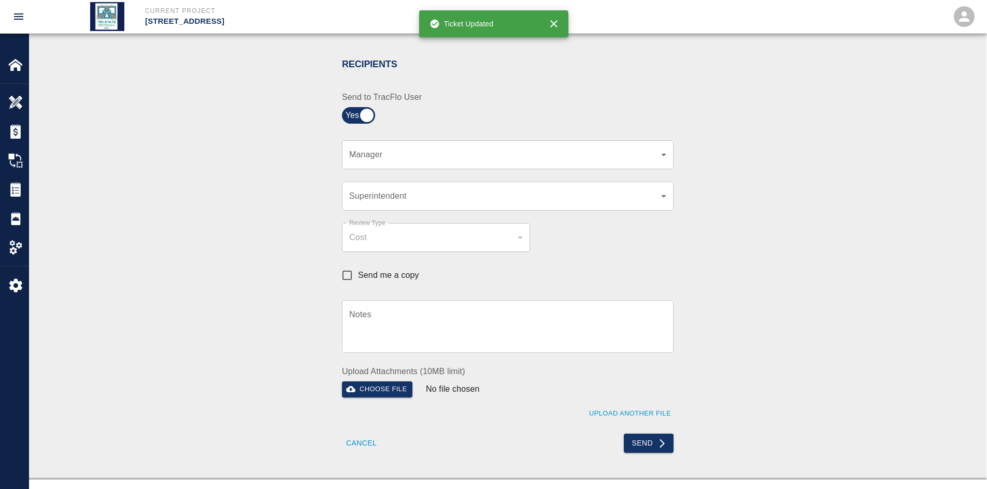
click at [667, 152] on div "​ Manager" at bounding box center [507, 154] width 331 height 29
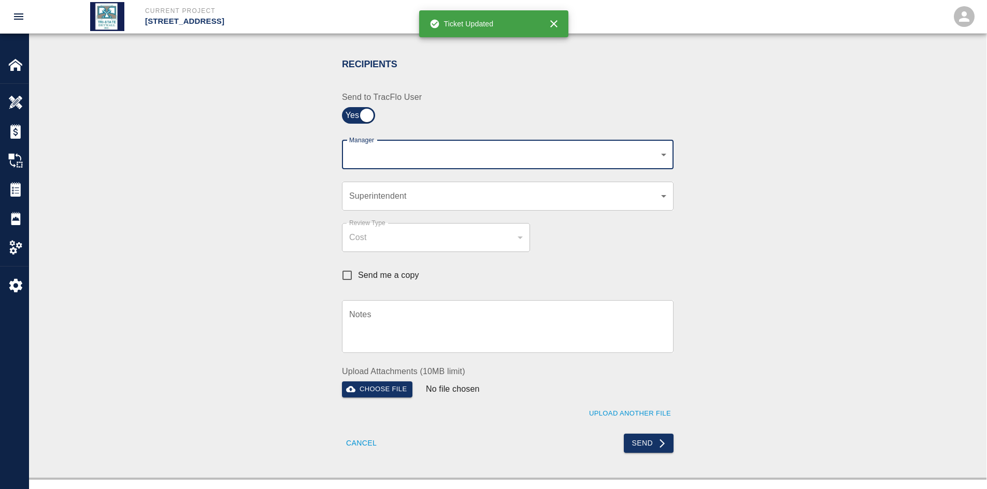
click at [651, 153] on body "Current Project 111 Mass Ave Renovation Home 111 Mass Ave Renovation Overview E…" at bounding box center [493, 37] width 987 height 489
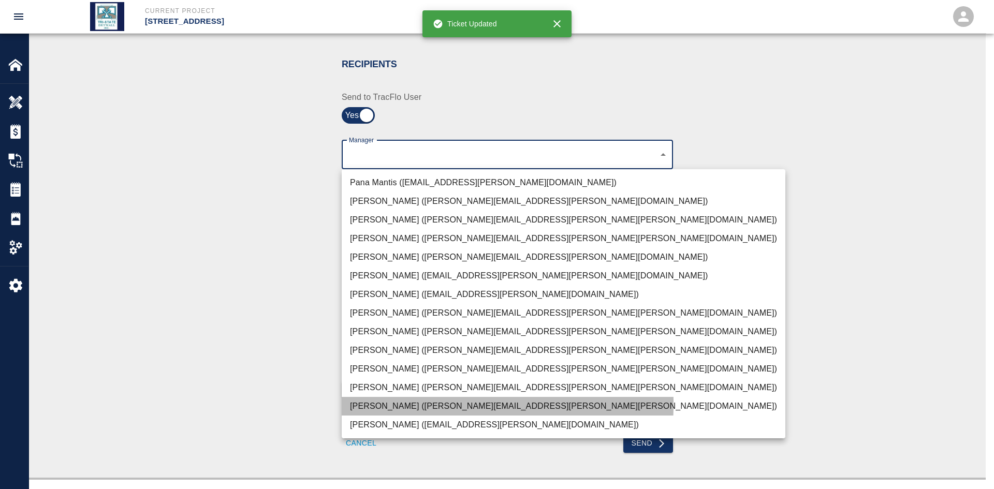
drag, startPoint x: 360, startPoint y: 404, endPoint x: 292, endPoint y: 362, distance: 80.0
click at [359, 404] on li "JP Brennan (john.brennan@whiting-turner.com)" at bounding box center [564, 406] width 444 height 19
type input "f2151df9-a33d-4239-98b3-85d2c5195f79"
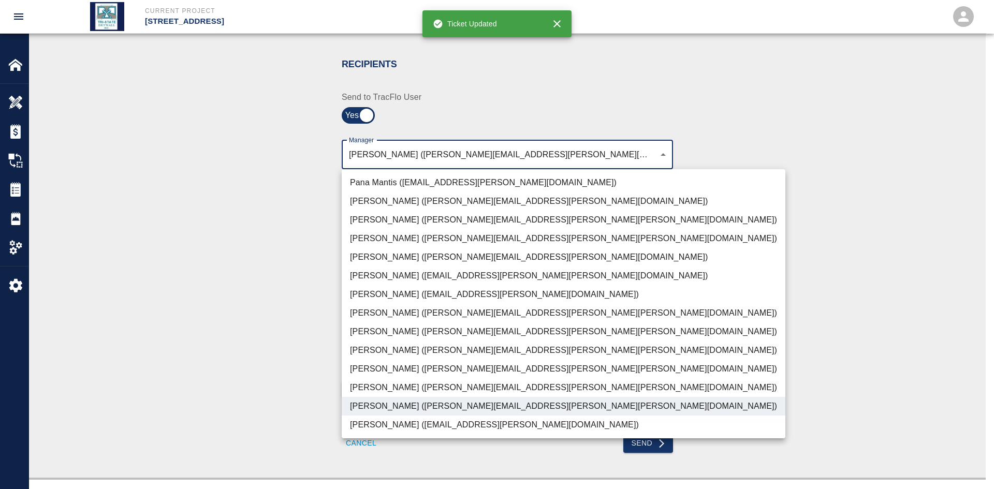
click at [291, 356] on div at bounding box center [497, 244] width 994 height 489
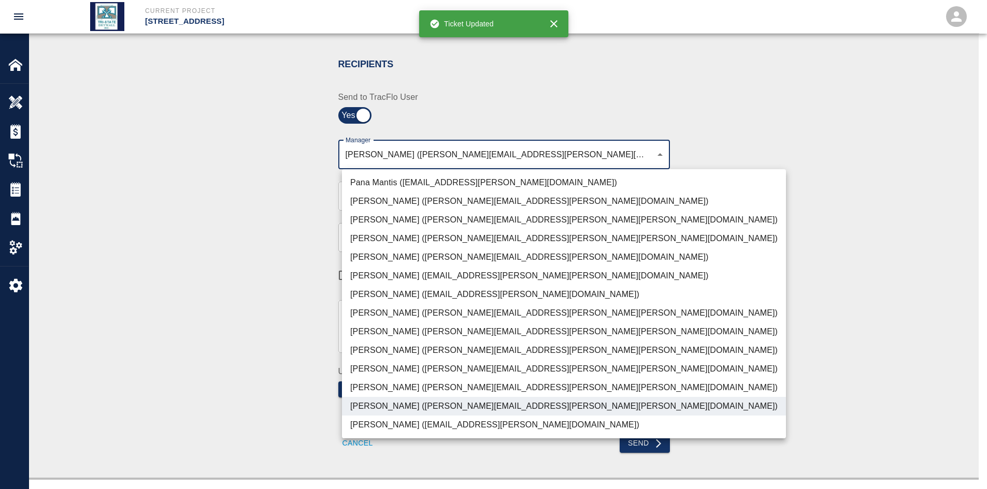
click at [291, 355] on div at bounding box center [493, 244] width 987 height 489
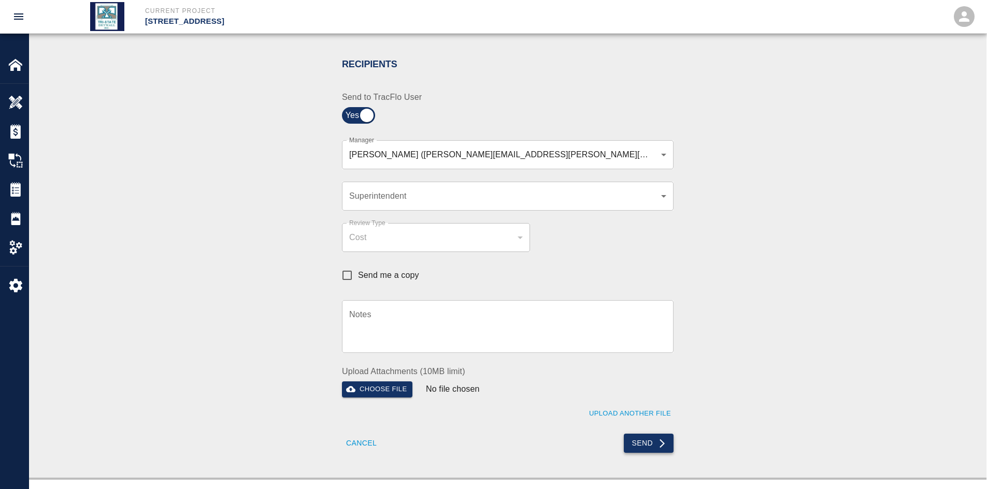
click at [659, 439] on icon "submit" at bounding box center [662, 444] width 10 height 10
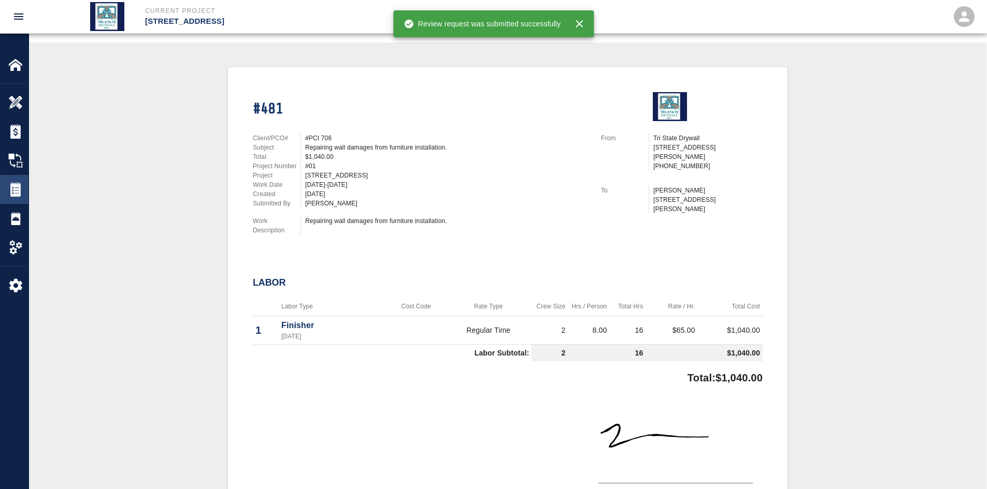
click at [14, 189] on img at bounding box center [15, 189] width 15 height 15
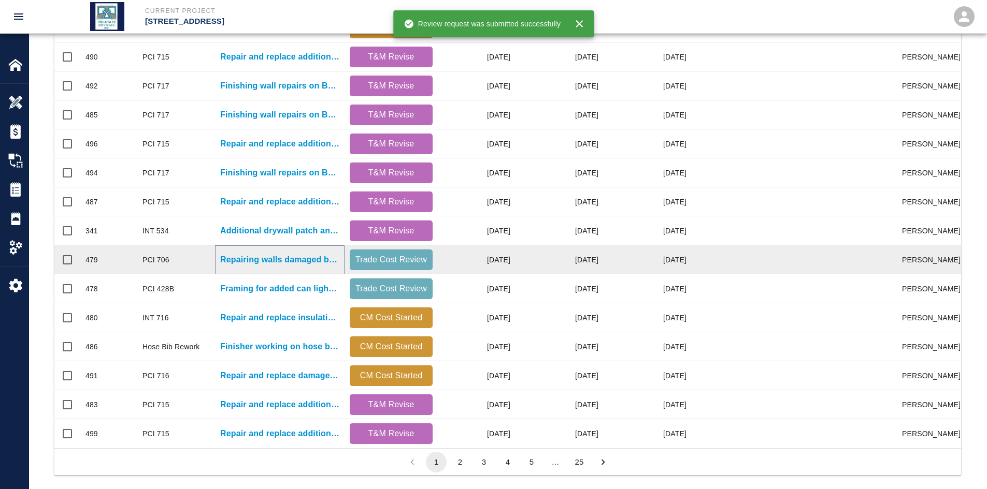
click at [300, 261] on p "Repairing walls damaged by furniture installation." at bounding box center [279, 260] width 119 height 12
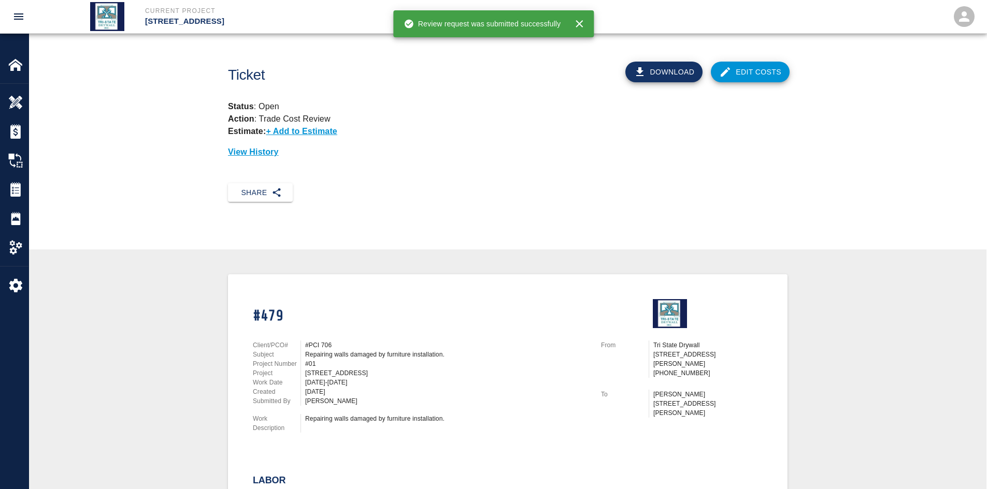
click at [746, 71] on link "Edit Costs" at bounding box center [750, 72] width 79 height 21
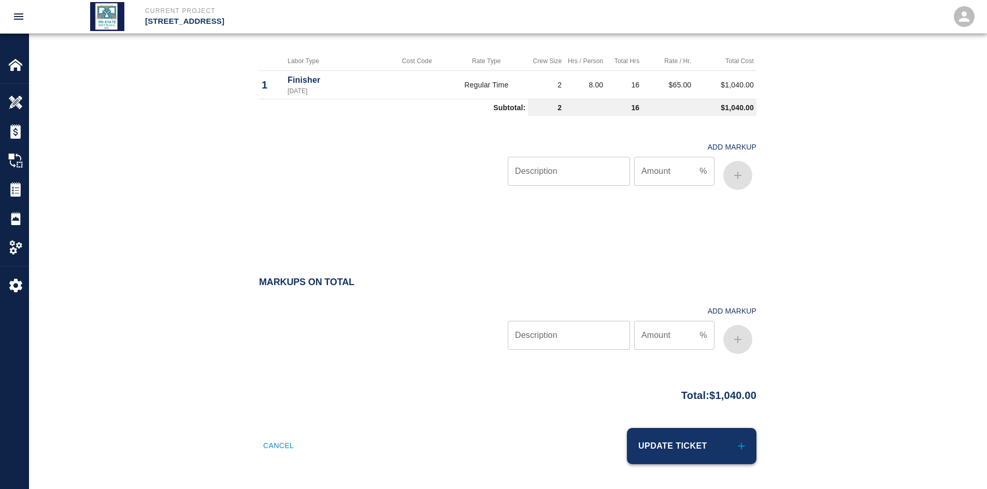
click at [662, 442] on button "Update Ticket" at bounding box center [691, 446] width 129 height 36
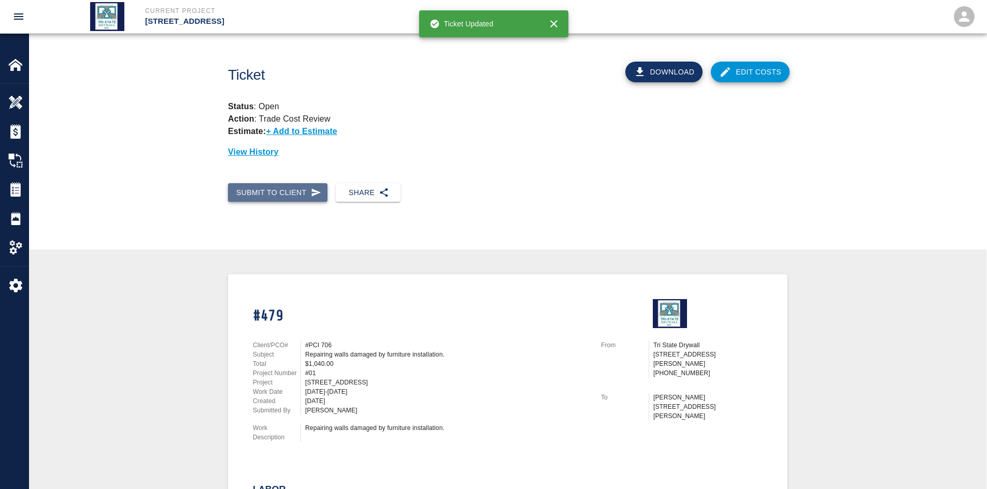
drag, startPoint x: 277, startPoint y: 198, endPoint x: 280, endPoint y: 193, distance: 6.8
click at [277, 198] on button "Submit to Client" at bounding box center [277, 192] width 99 height 19
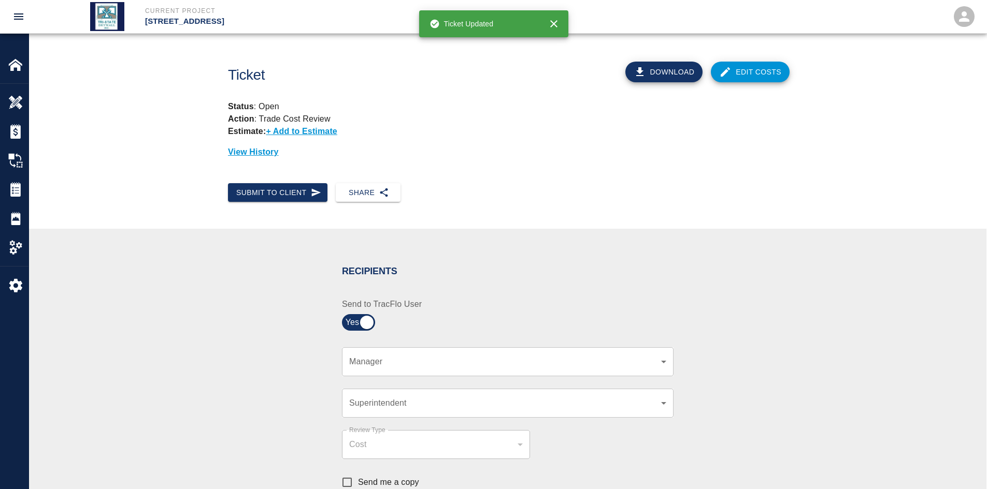
click at [668, 362] on div "​ Manager" at bounding box center [507, 362] width 331 height 29
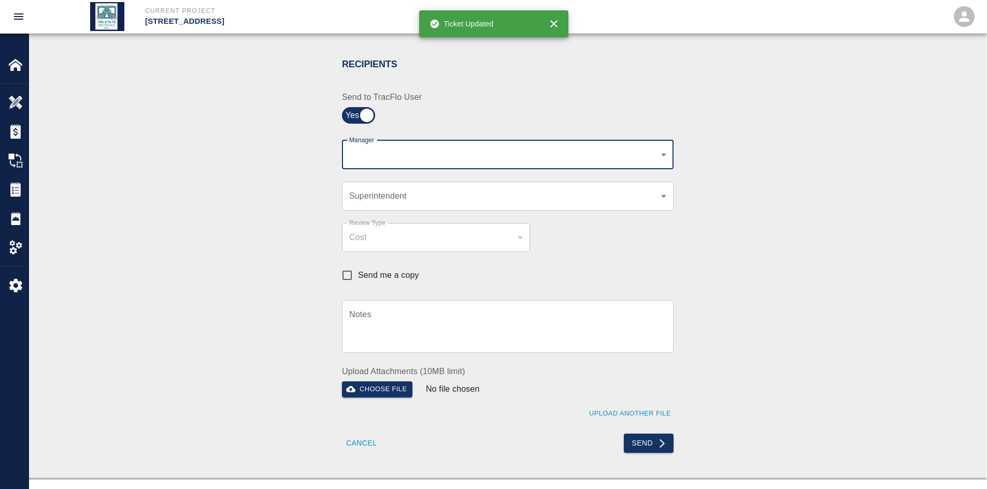
click at [656, 151] on body "Current Project 111 Mass Ave Renovation Home 111 Mass Ave Renovation Overview E…" at bounding box center [493, 37] width 987 height 489
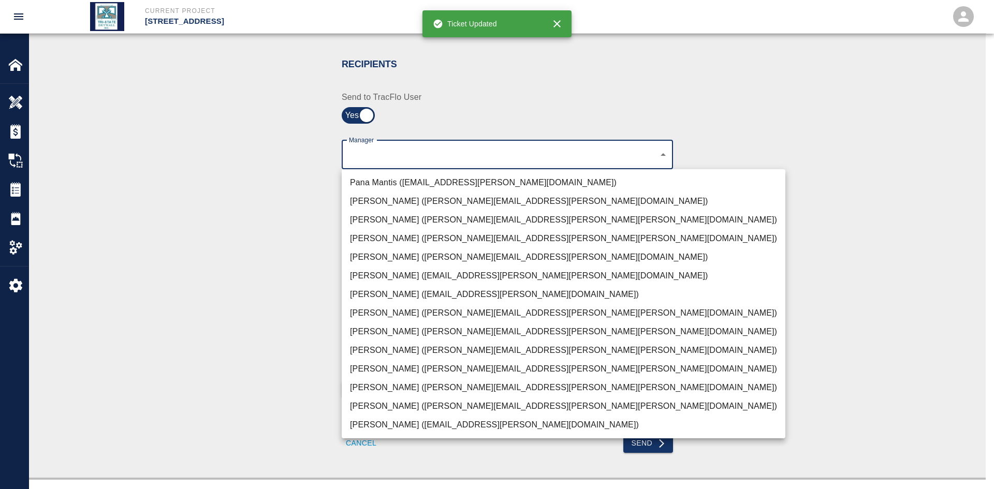
click at [376, 400] on li "JP Brennan (john.brennan@whiting-turner.com)" at bounding box center [564, 406] width 444 height 19
type input "f2151df9-a33d-4239-98b3-85d2c5195f79"
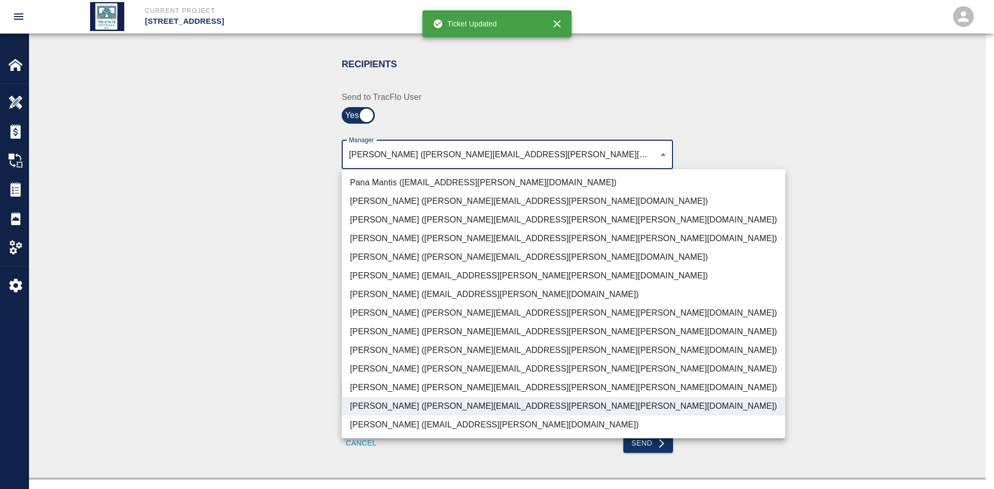
click at [302, 366] on div at bounding box center [497, 244] width 994 height 489
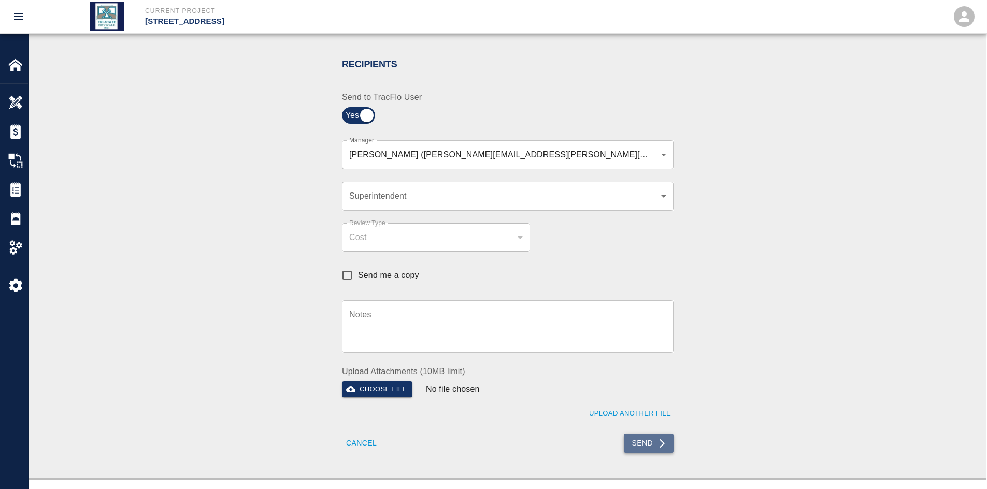
click at [641, 443] on button "Send" at bounding box center [649, 443] width 50 height 19
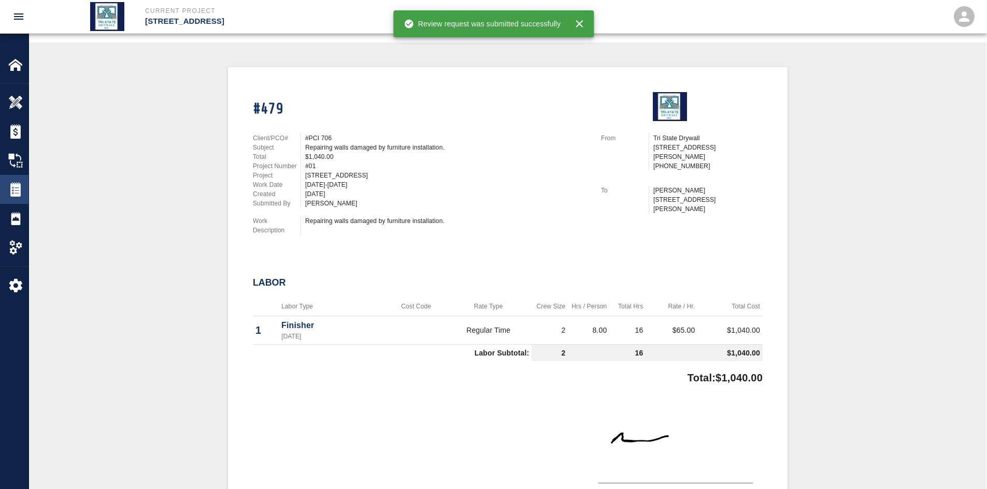
click at [16, 184] on img at bounding box center [15, 189] width 15 height 15
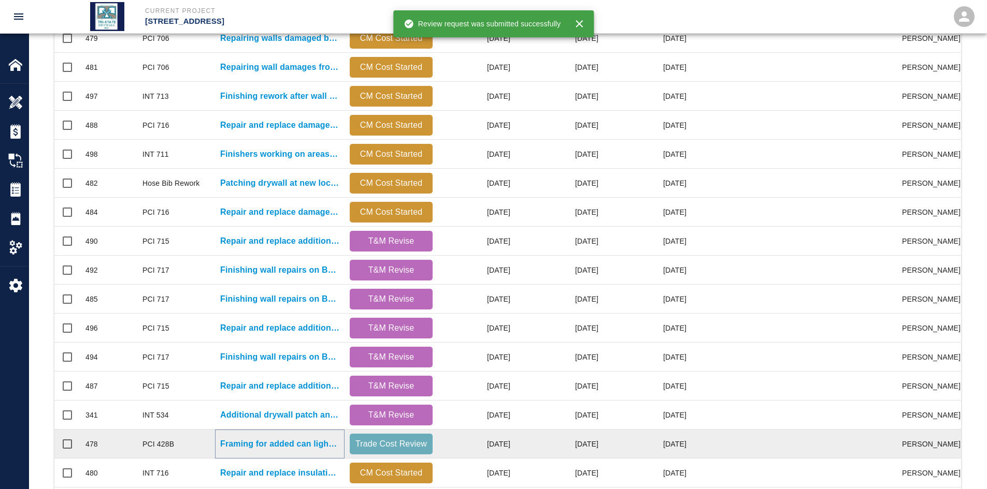
click at [321, 444] on p "Framing for added can light fixtures in drywall ceilings." at bounding box center [279, 444] width 119 height 12
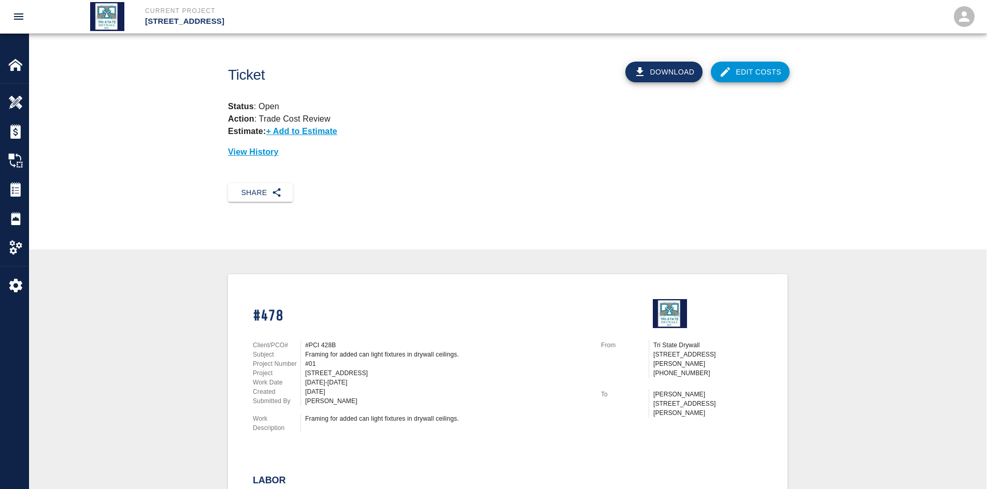
click at [769, 76] on link "Edit Costs" at bounding box center [750, 72] width 79 height 21
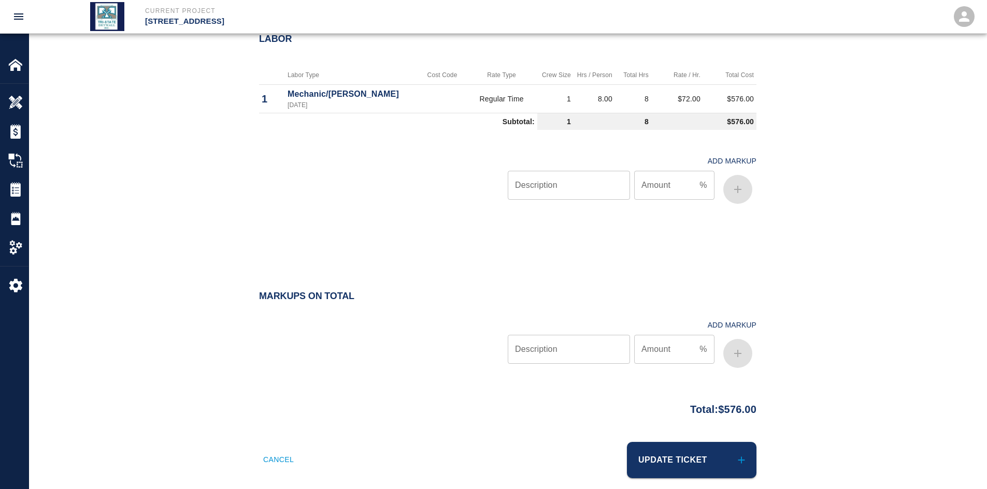
click at [655, 458] on button "Update Ticket" at bounding box center [691, 460] width 129 height 36
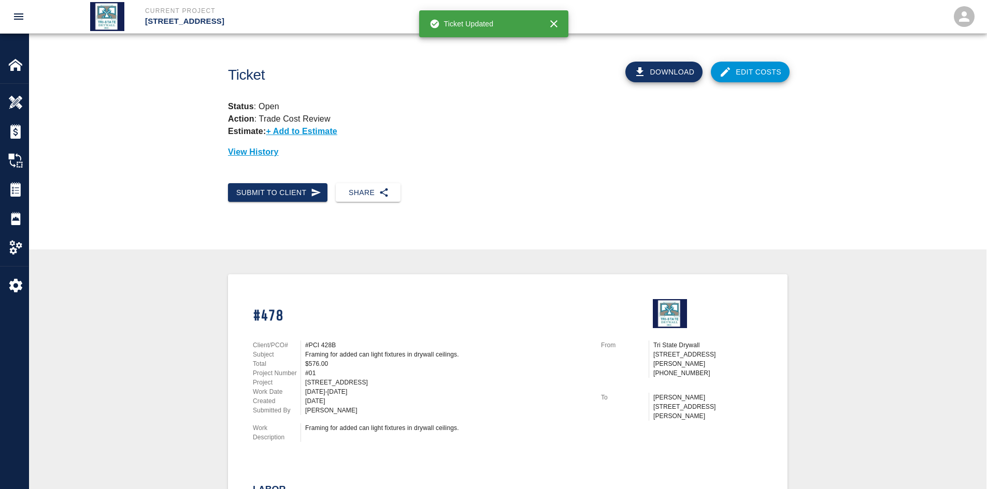
click at [297, 176] on div "Submit to Client" at bounding box center [274, 188] width 108 height 27
drag, startPoint x: 297, startPoint y: 180, endPoint x: 300, endPoint y: 188, distance: 8.2
click at [298, 185] on div "Submit to Client" at bounding box center [274, 188] width 108 height 27
click at [301, 195] on button "Submit to Client" at bounding box center [277, 192] width 99 height 19
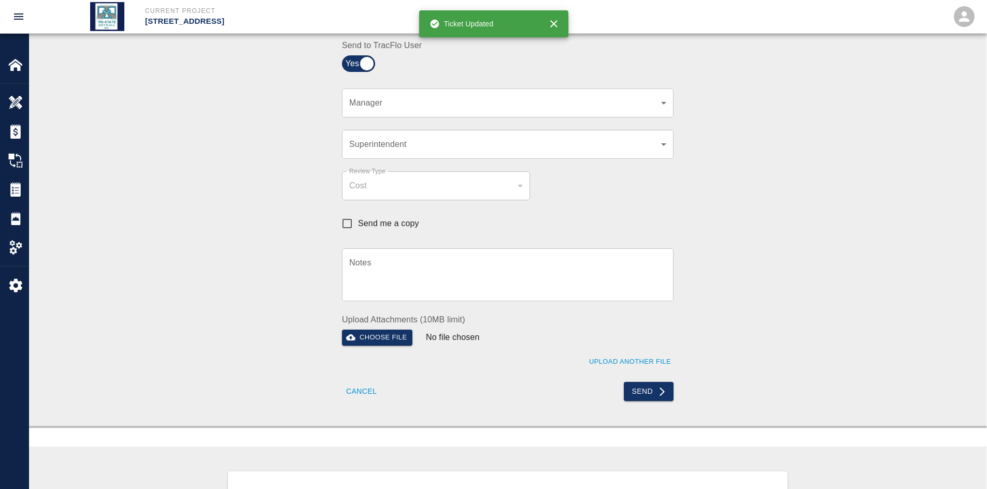
click at [668, 109] on div "​ Manager" at bounding box center [507, 103] width 331 height 29
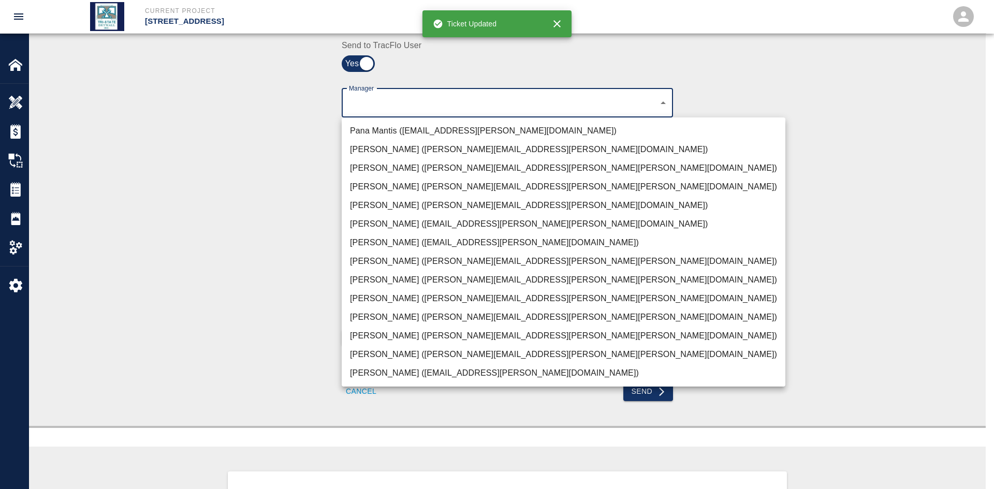
click at [415, 352] on li "JP Brennan (john.brennan@whiting-turner.com)" at bounding box center [564, 354] width 444 height 19
type input "f2151df9-a33d-4239-98b3-85d2c5195f79"
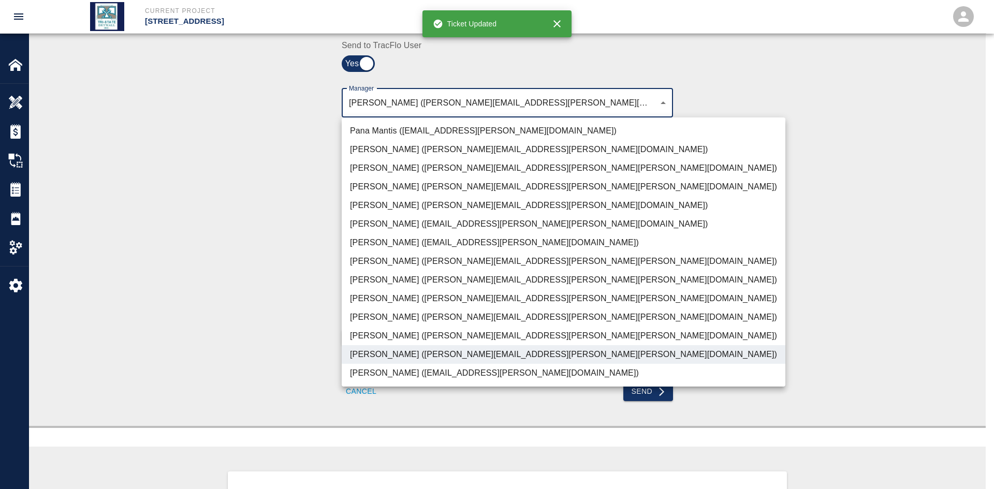
click at [238, 317] on div at bounding box center [497, 244] width 994 height 489
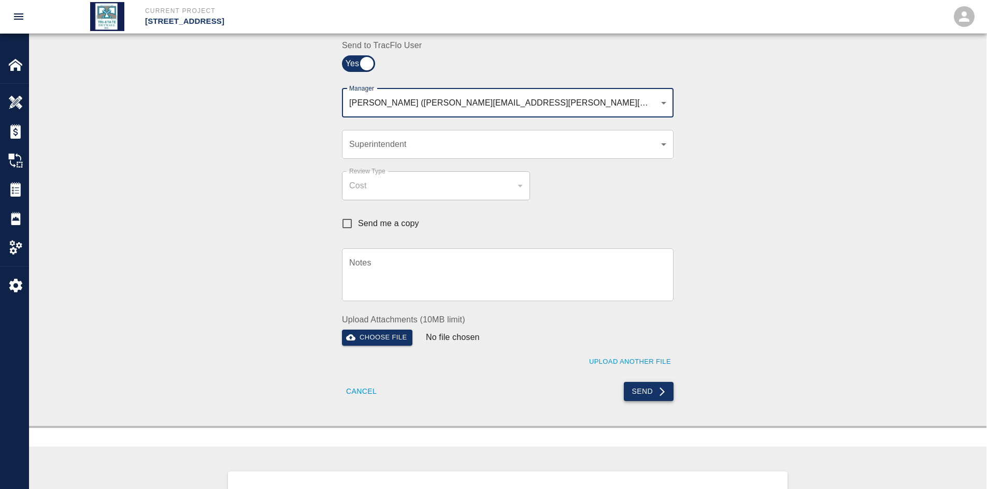
click at [633, 385] on button "Send" at bounding box center [649, 391] width 50 height 19
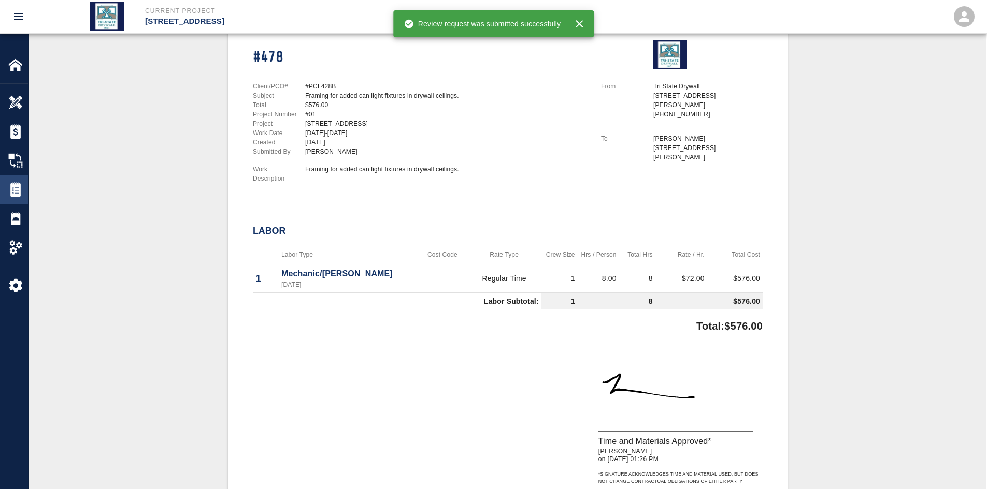
click at [14, 191] on img at bounding box center [15, 189] width 15 height 15
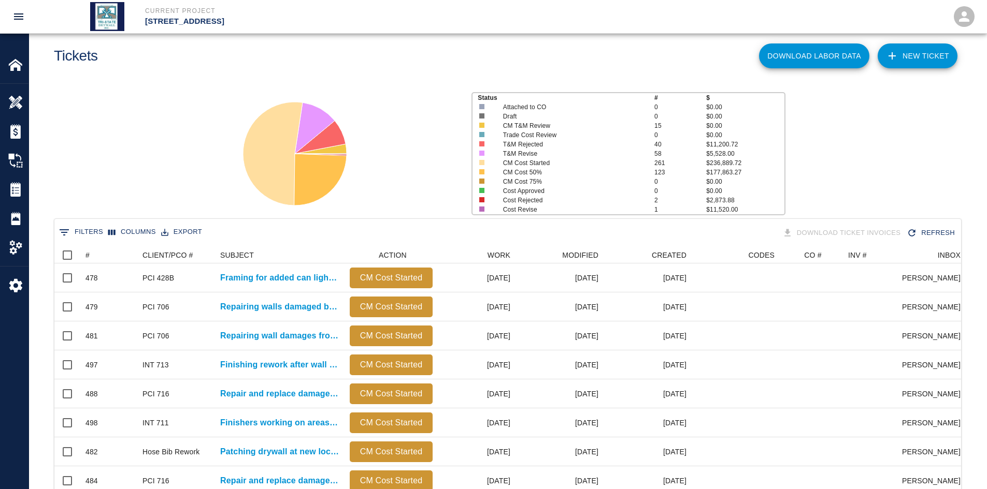
click at [261, 166] on icon at bounding box center [273, 154] width 60 height 104
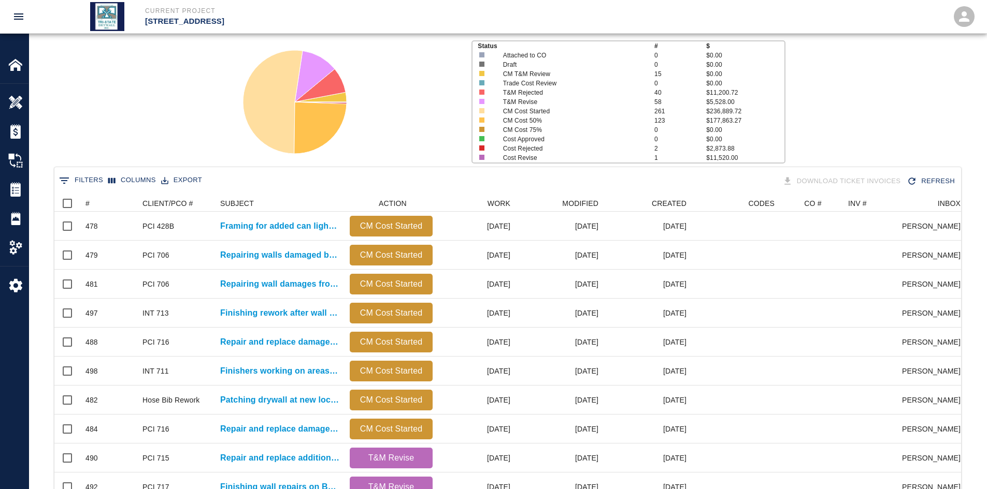
scroll to position [34, 0]
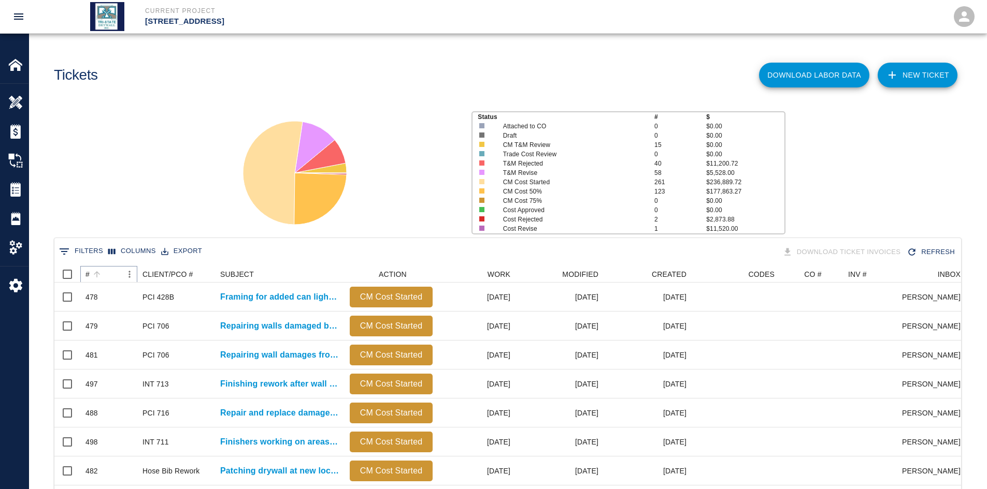
click at [92, 278] on icon "Sort" at bounding box center [96, 274] width 9 height 9
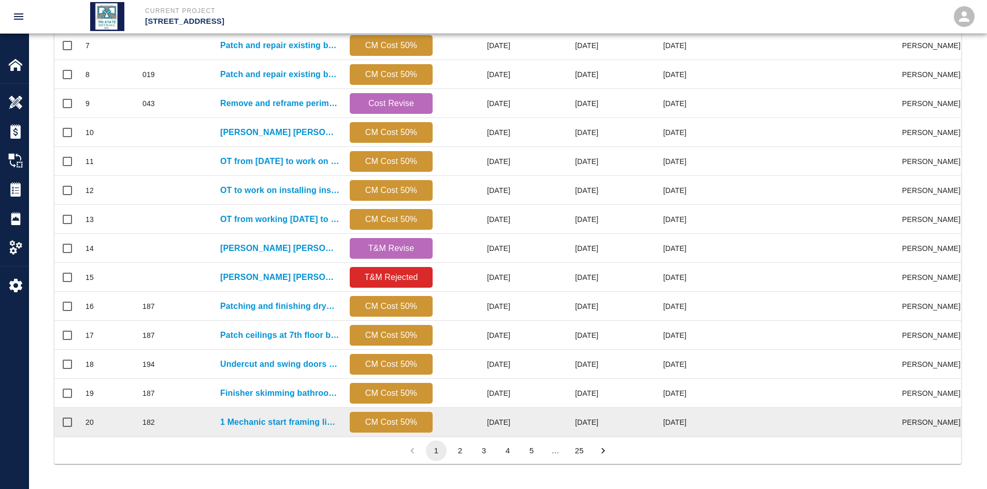
scroll to position [434, 0]
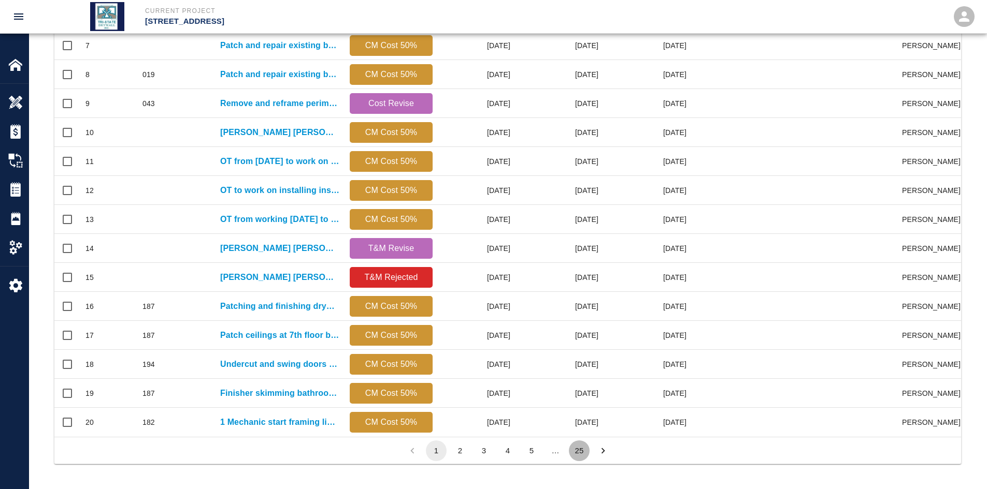
click at [580, 453] on button "25" at bounding box center [579, 451] width 21 height 21
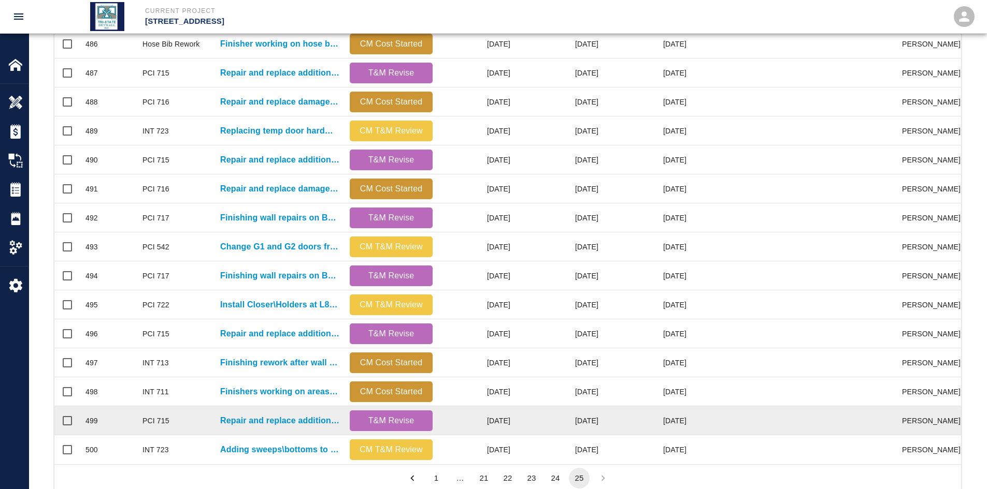
scroll to position [382, 0]
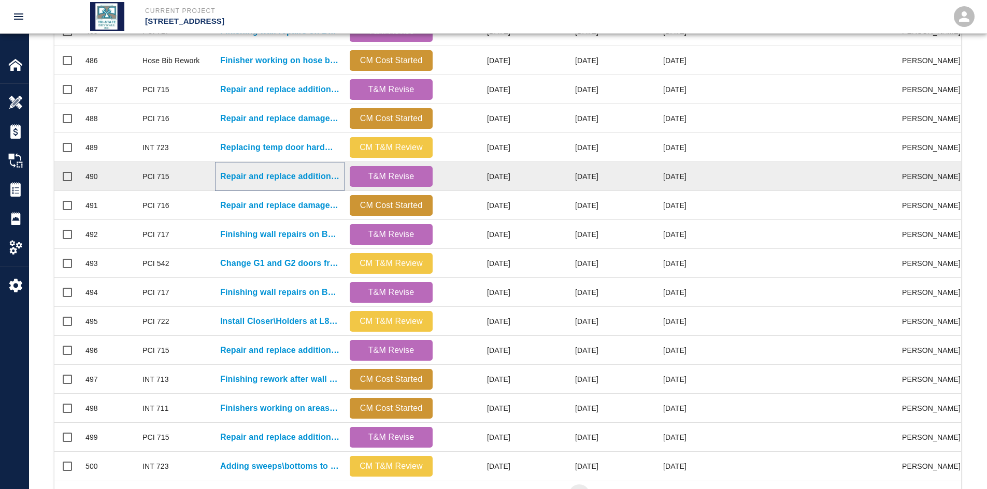
click at [324, 176] on p "Repair and replace additional ceiling tiles damaged by ongoing work." at bounding box center [279, 176] width 119 height 12
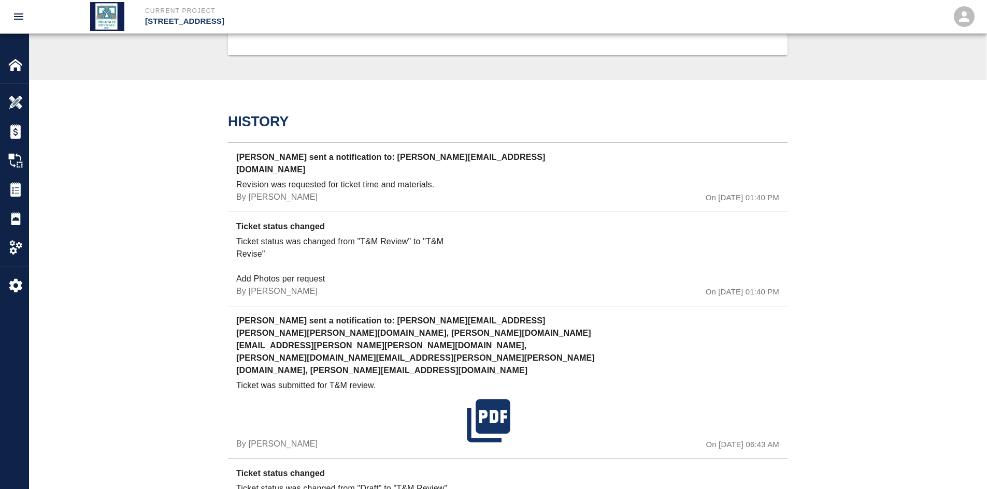
scroll to position [570, 0]
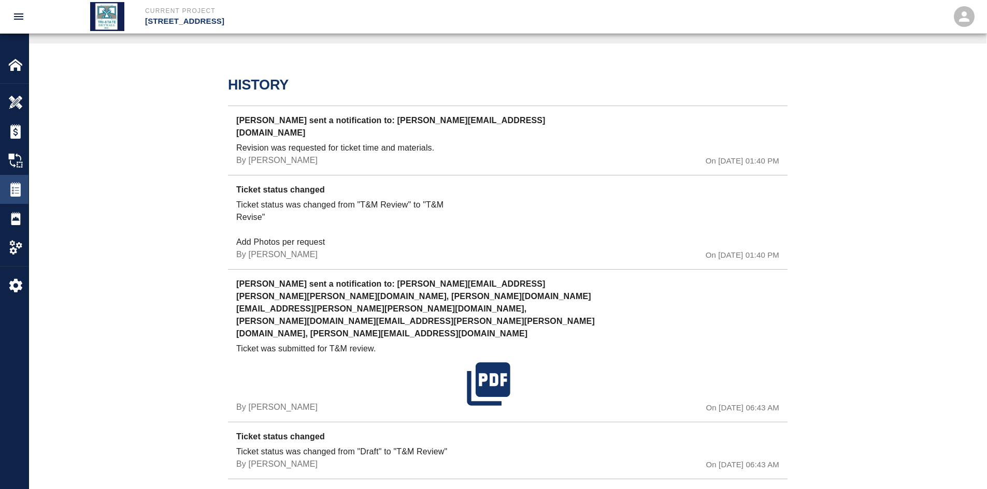
click at [19, 183] on img at bounding box center [15, 189] width 15 height 15
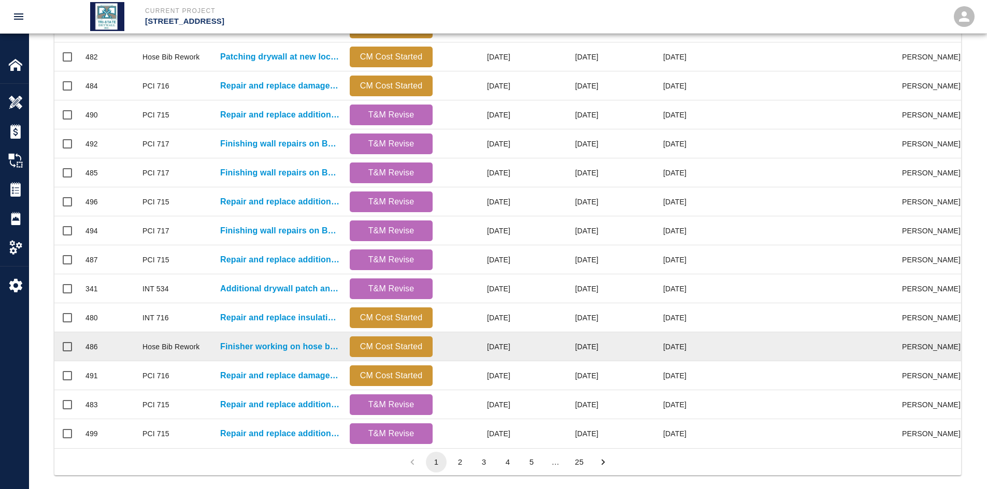
scroll to position [434, 0]
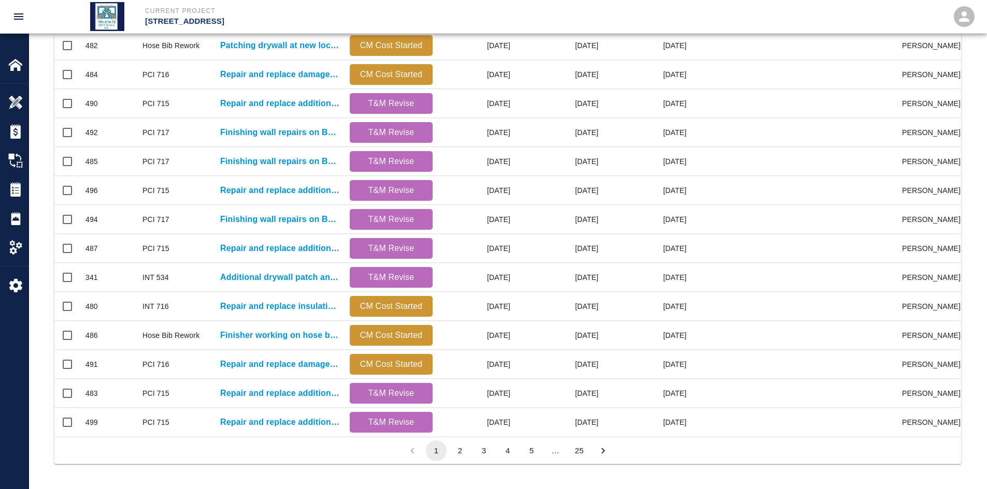
click at [578, 456] on button "25" at bounding box center [579, 451] width 21 height 21
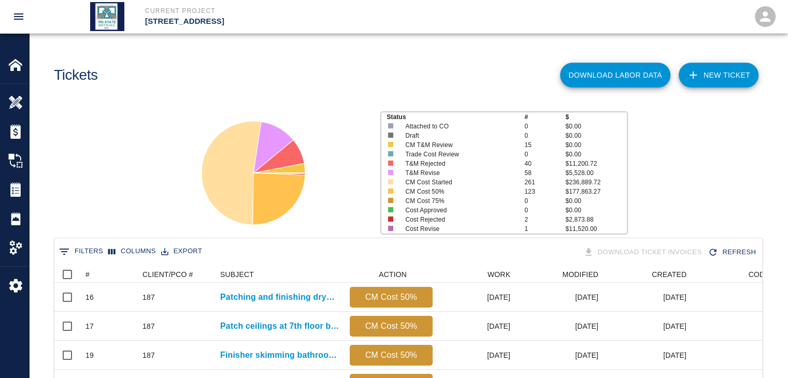
scroll to position [597, 700]
click at [31, 133] on div "Status # $ Attached to CO 0 $0.00 Draft 0 $0.00 CM T&M Review 15 $0.00 Trade Co…" at bounding box center [404, 169] width 767 height 138
click at [19, 133] on img at bounding box center [15, 131] width 15 height 15
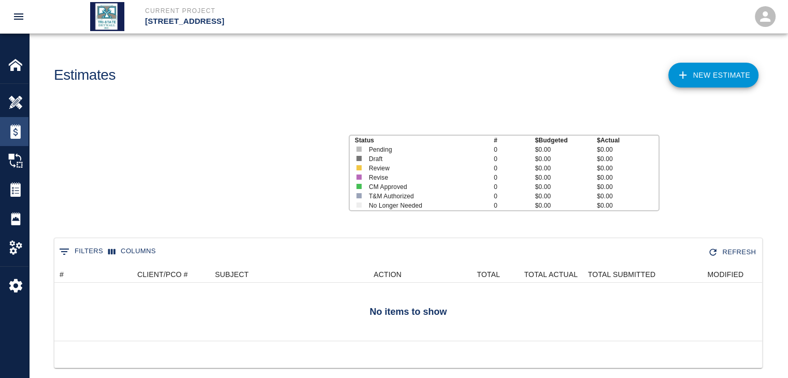
scroll to position [75, 700]
click at [10, 191] on img at bounding box center [15, 189] width 15 height 15
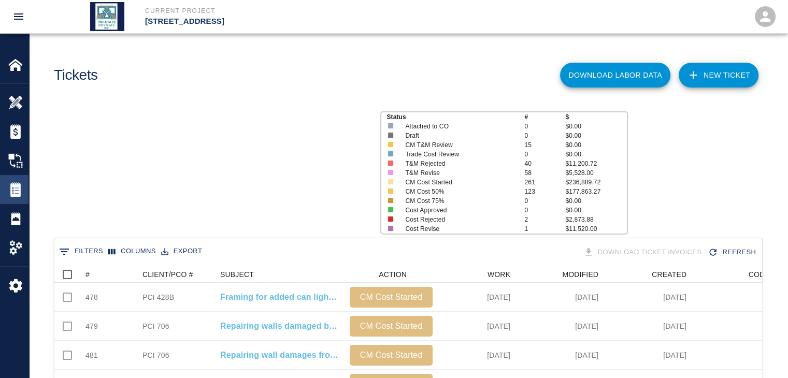
scroll to position [597, 700]
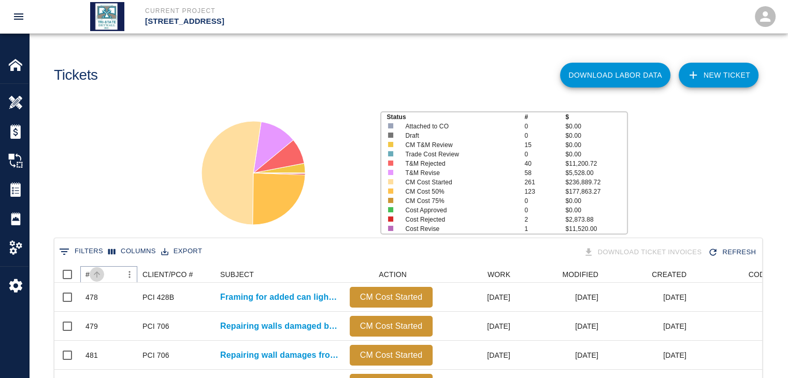
click at [97, 273] on icon "Sort" at bounding box center [97, 274] width 6 height 6
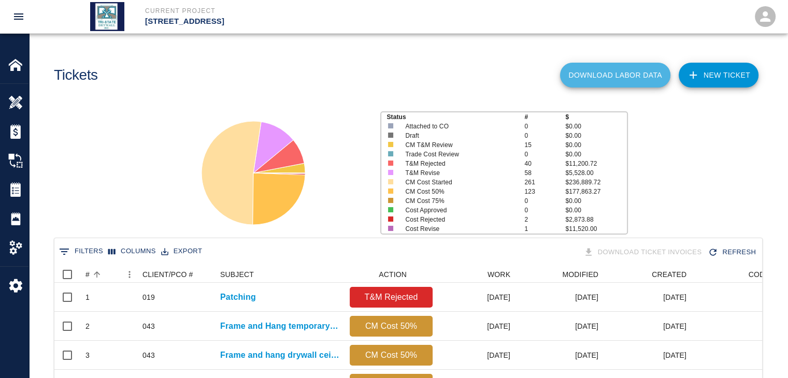
click at [627, 69] on button "Download Labor Data" at bounding box center [615, 75] width 110 height 25
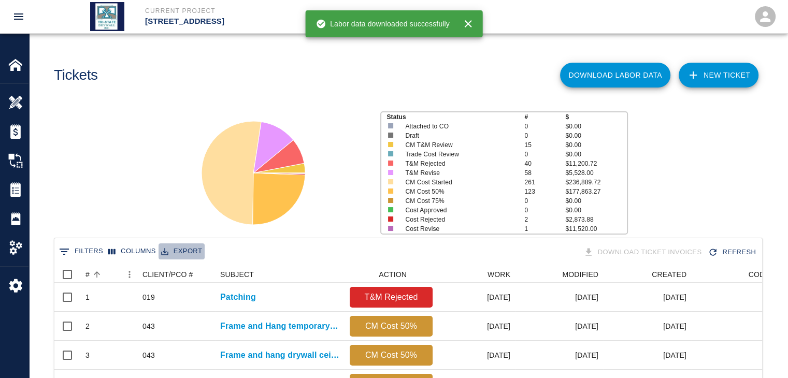
click at [181, 251] on button "Export" at bounding box center [181, 251] width 46 height 16
click at [190, 265] on li "Download as CSV" at bounding box center [200, 273] width 85 height 19
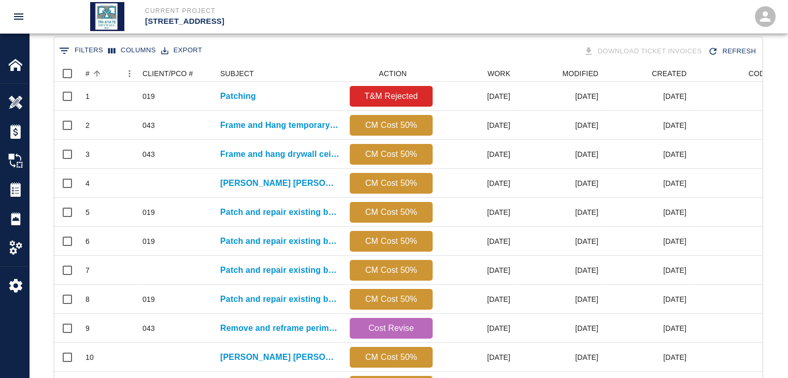
scroll to position [207, 0]
